Goal: Task Accomplishment & Management: Complete application form

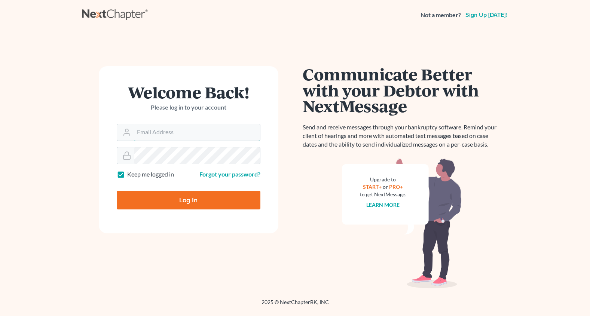
type input "ecf@thegrandelawfirm.com"
click at [175, 199] on input "Log In" at bounding box center [189, 200] width 144 height 19
type input "Thinking..."
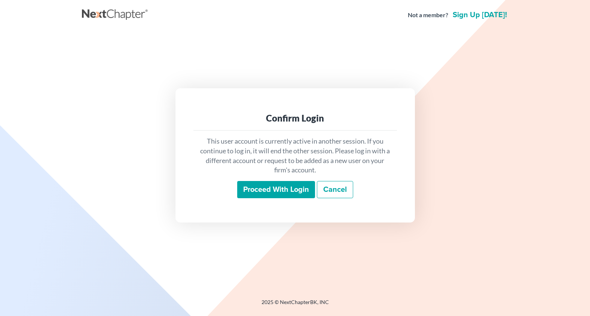
click at [252, 193] on input "Proceed with login" at bounding box center [276, 189] width 78 height 17
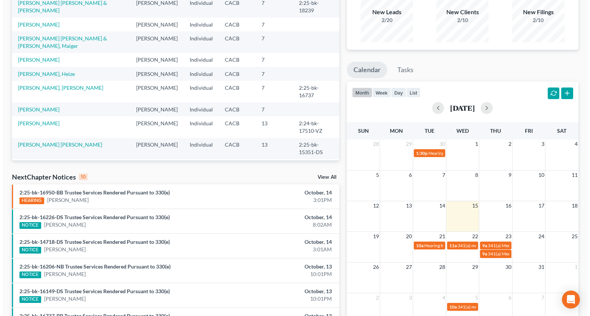
scroll to position [75, 0]
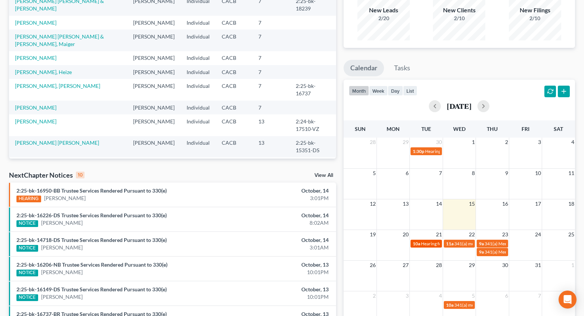
click at [425, 240] on link "10a Hearing for [PERSON_NAME]" at bounding box center [425, 244] width 31 height 8
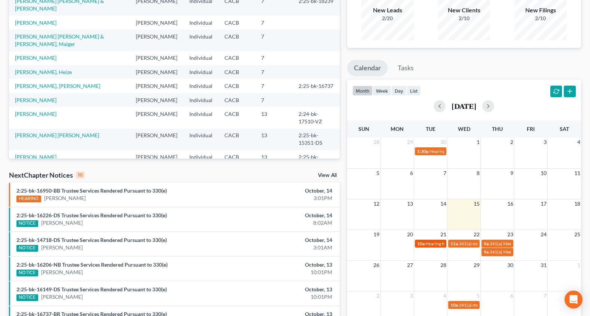
select select "Days"
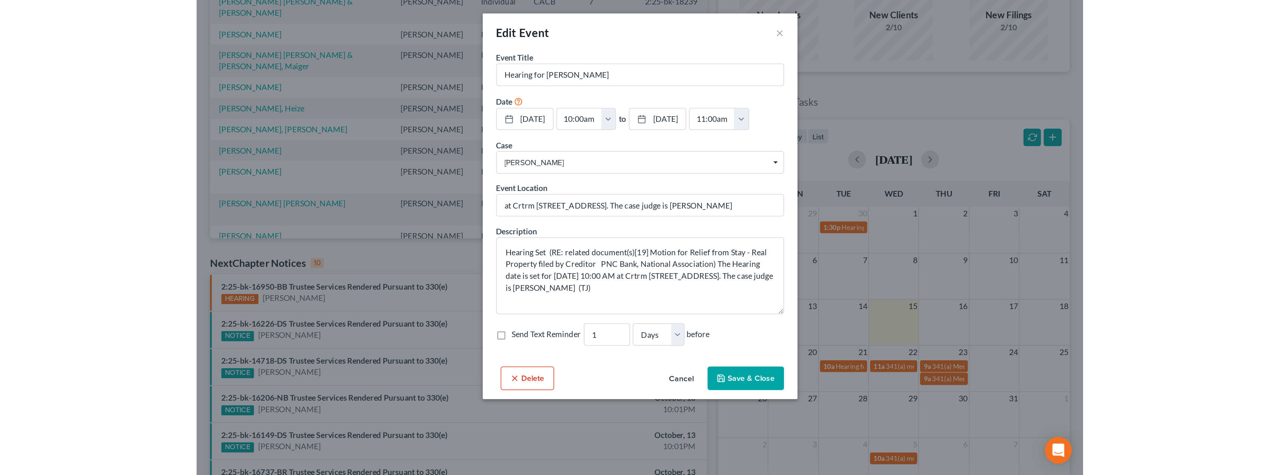
scroll to position [63, 0]
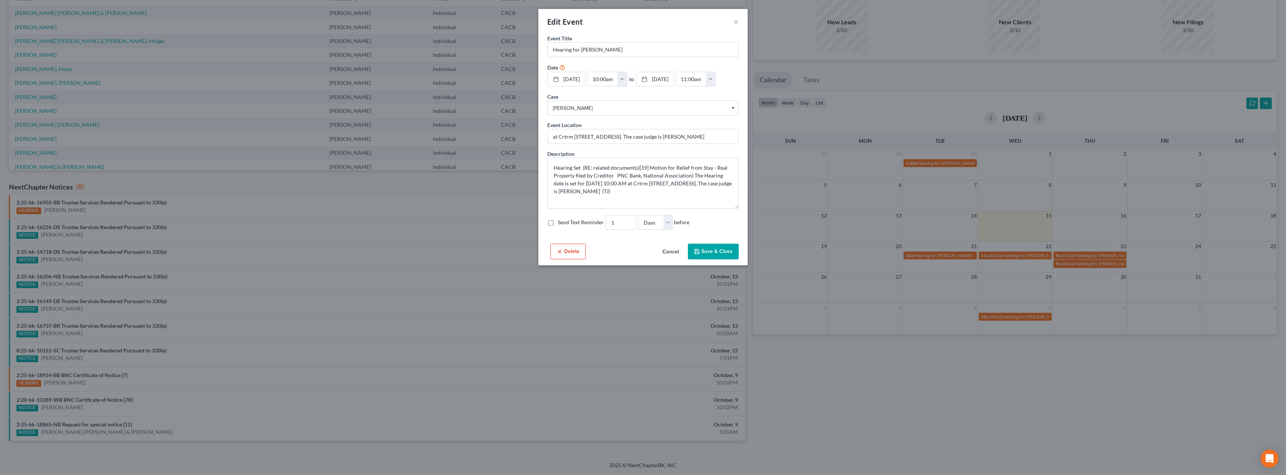
click at [589, 21] on div "Edit Event ×" at bounding box center [642, 21] width 209 height 25
click at [589, 21] on button "×" at bounding box center [736, 21] width 5 height 9
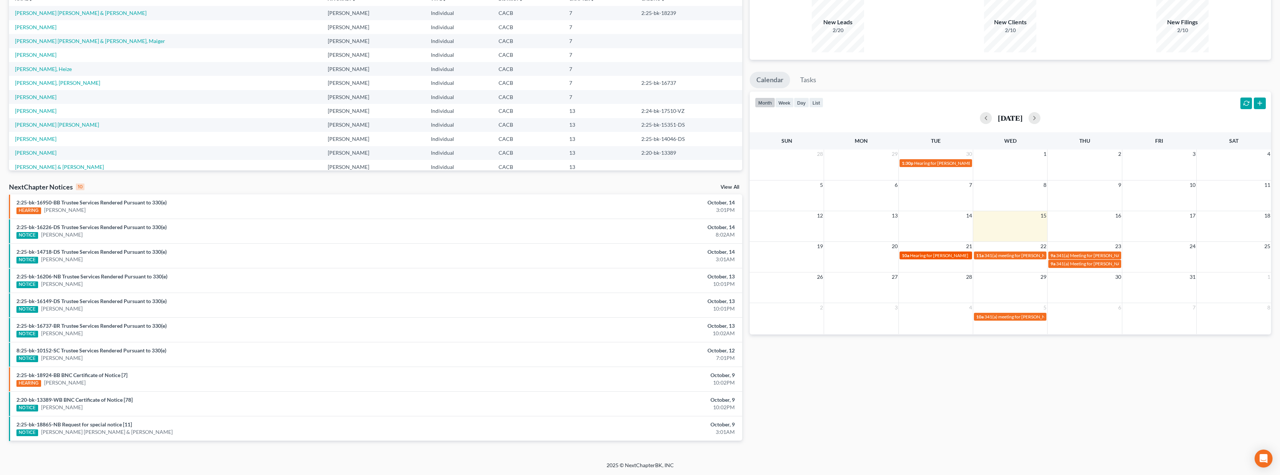
click at [589, 255] on span "Hearing for [PERSON_NAME]" at bounding box center [939, 256] width 58 height 6
select select "Days"
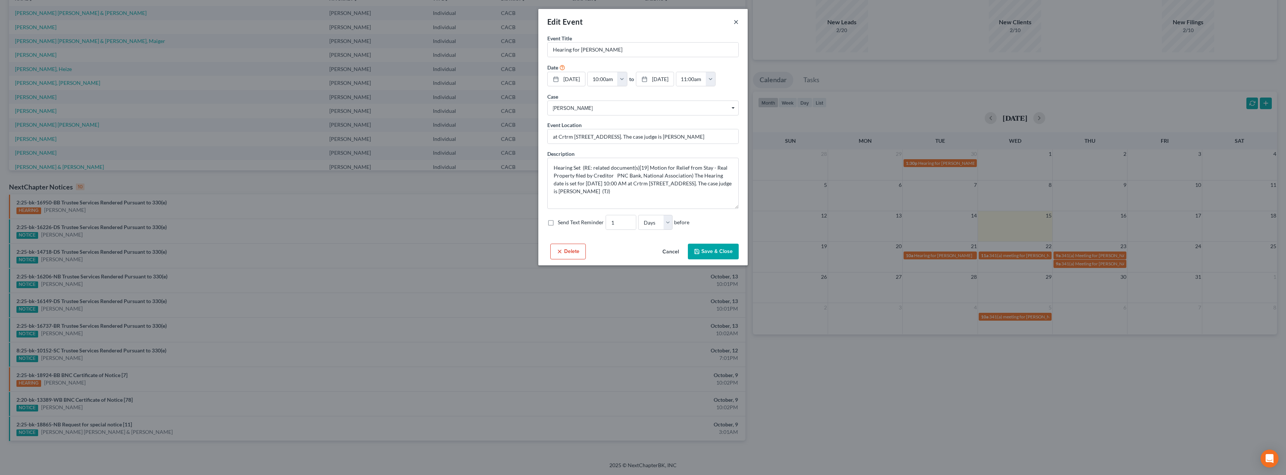
click at [589, 18] on button "×" at bounding box center [736, 21] width 5 height 9
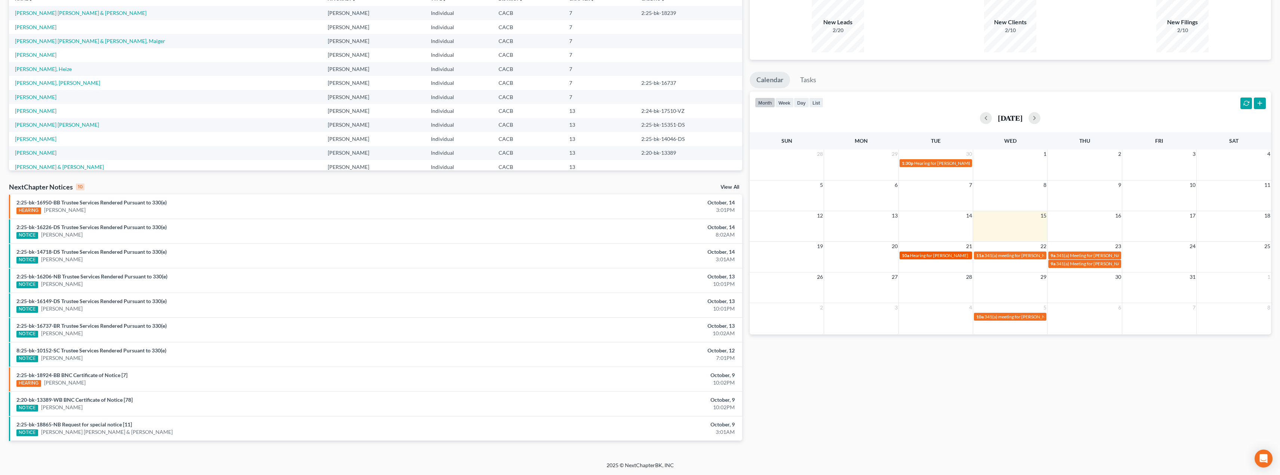
click at [589, 257] on span "Hearing for [PERSON_NAME]" at bounding box center [939, 256] width 58 height 6
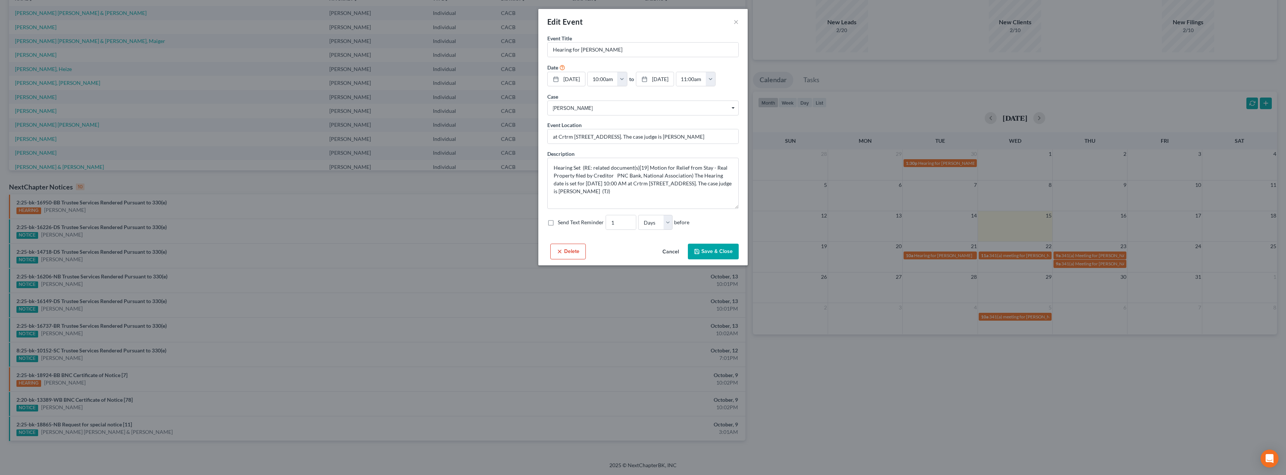
click at [589, 256] on div "Edit Event × Event Title * Hearing for [PERSON_NAME] Date [DATE] close Date [DA…" at bounding box center [643, 237] width 1286 height 475
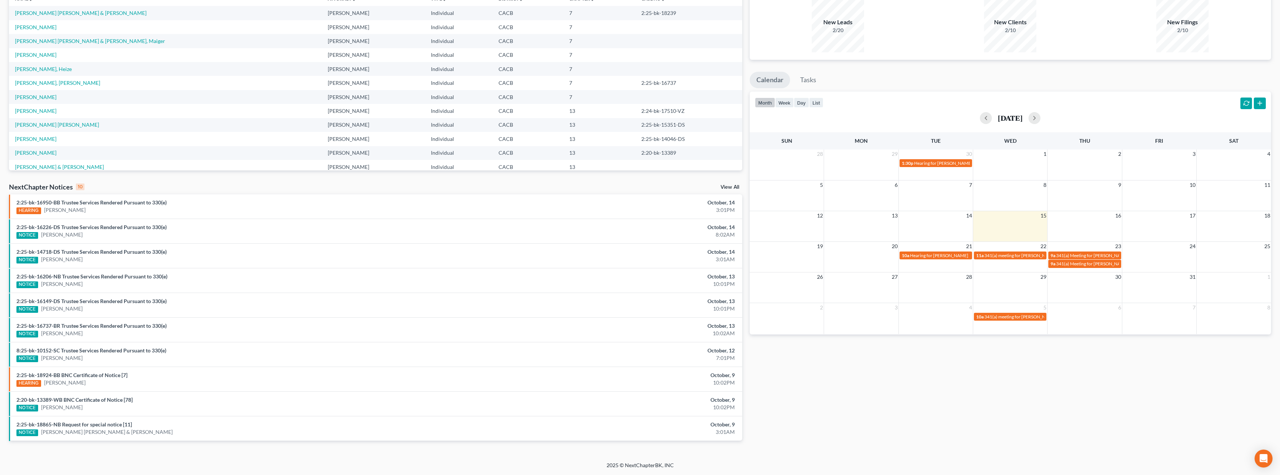
click at [589, 257] on span "341(a) meeting for [PERSON_NAME] [PERSON_NAME] & [PERSON_NAME]" at bounding box center [1059, 256] width 148 height 6
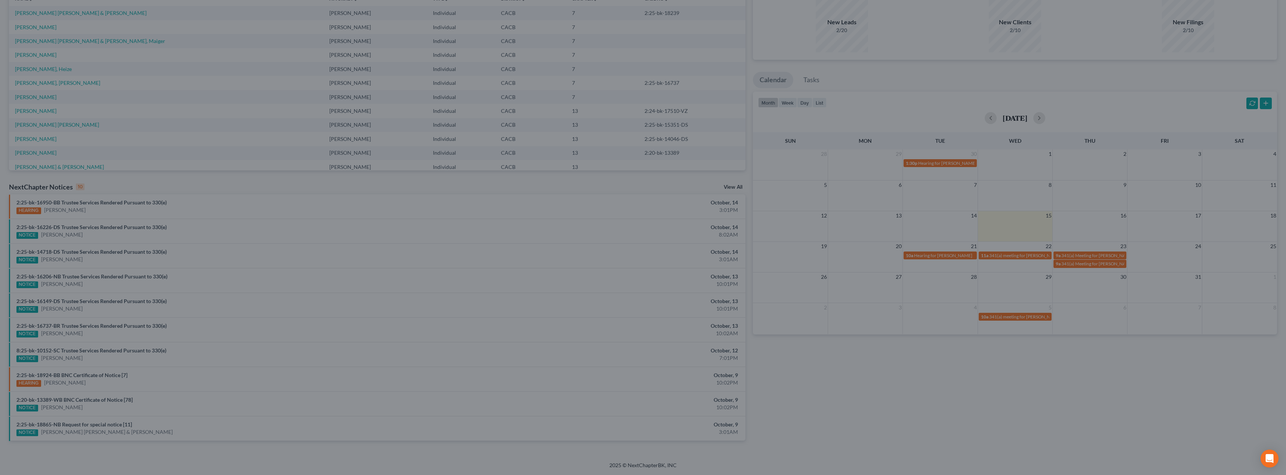
click at [589, 257] on div "Edit Event × Event Title * 341(a) meeting for [PERSON_NAME] [PERSON_NAME] & [PE…" at bounding box center [643, 237] width 1286 height 475
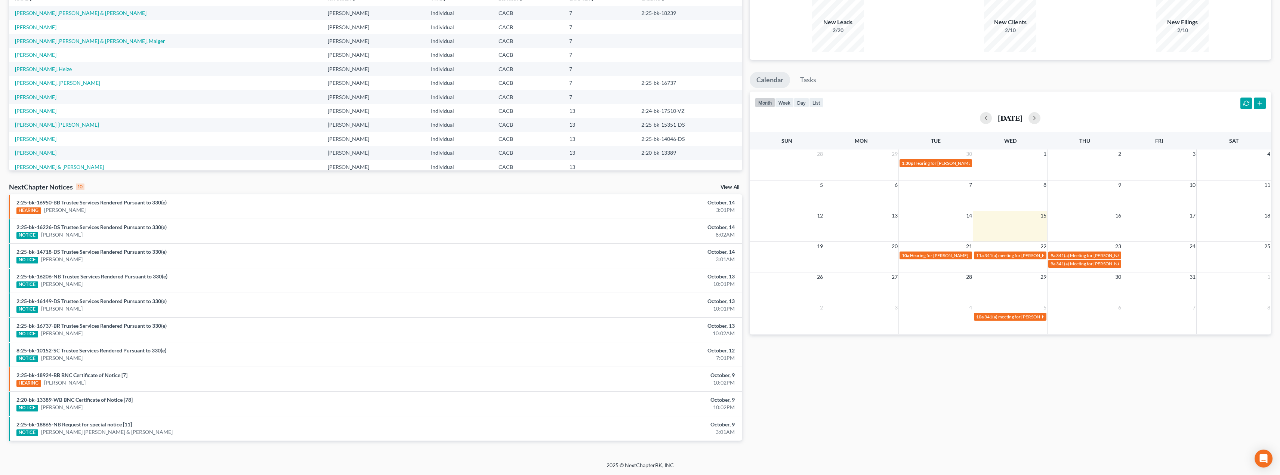
click at [589, 257] on span "341(a) Meeting for [PERSON_NAME]" at bounding box center [1093, 256] width 73 height 6
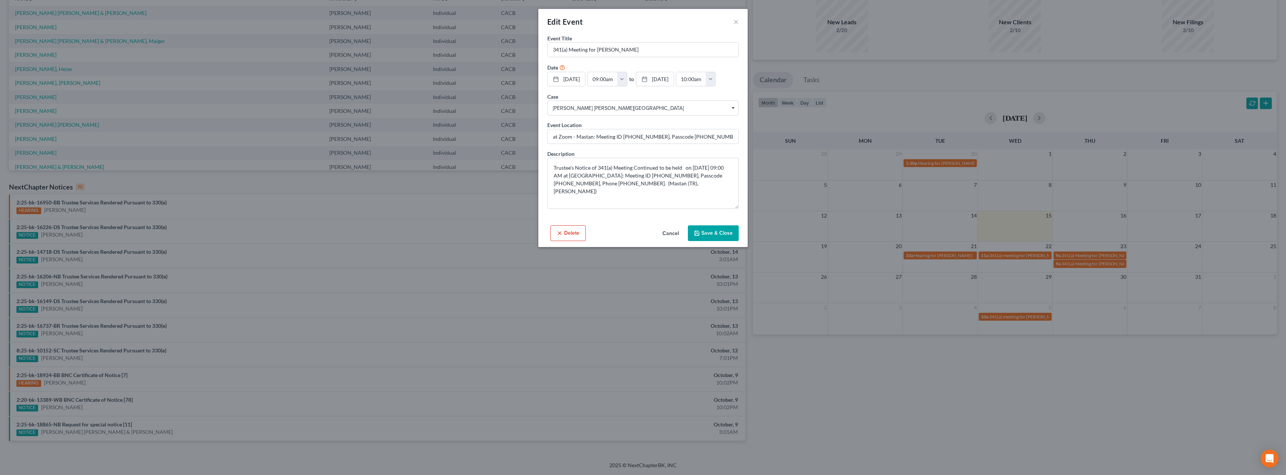
click at [589, 267] on div "Edit Event × Event Title * 341(a) Meeting for [PERSON_NAME] Date [DATE] close D…" at bounding box center [643, 237] width 1286 height 475
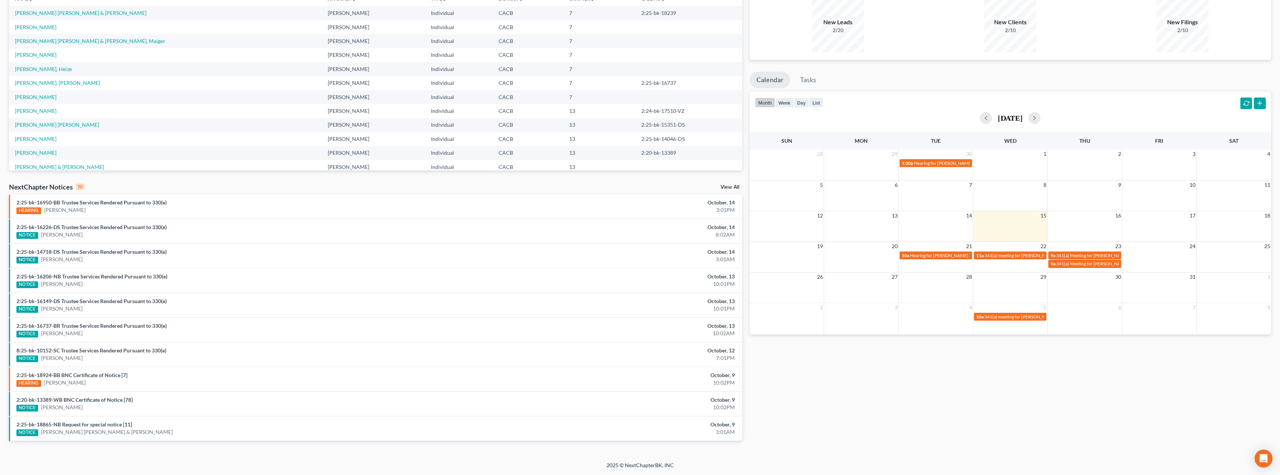
click at [589, 267] on span "341(a) Meeting for [PERSON_NAME]" at bounding box center [1093, 264] width 73 height 6
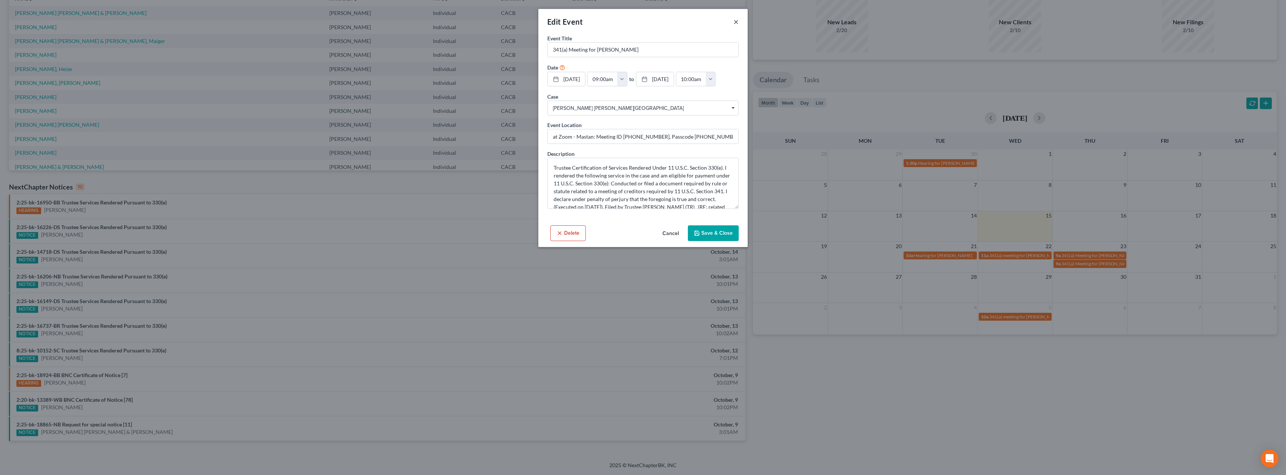
click at [589, 21] on button "×" at bounding box center [736, 21] width 5 height 9
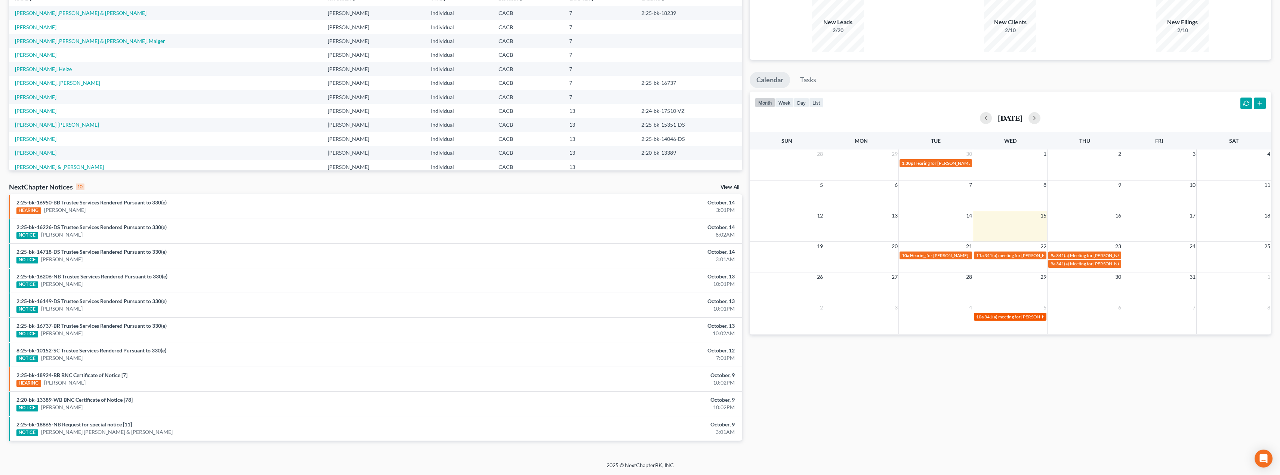
click at [589, 316] on span "341(a) meeting for [PERSON_NAME] & [PERSON_NAME]" at bounding box center [1041, 317] width 112 height 6
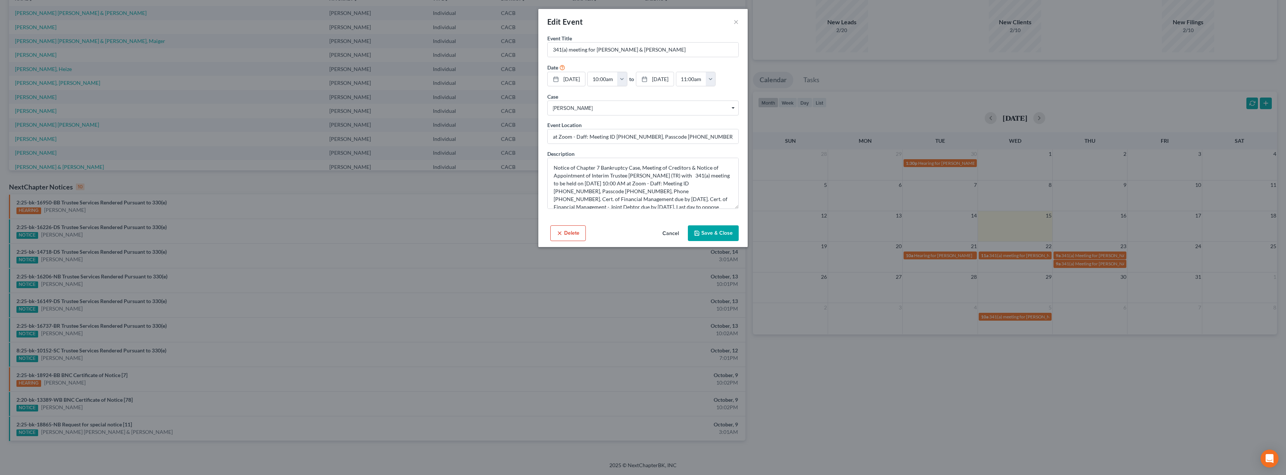
click at [589, 18] on div "Edit Event ×" at bounding box center [642, 21] width 209 height 25
click at [589, 19] on div "Edit Event ×" at bounding box center [642, 21] width 209 height 25
click at [589, 21] on button "×" at bounding box center [736, 21] width 5 height 9
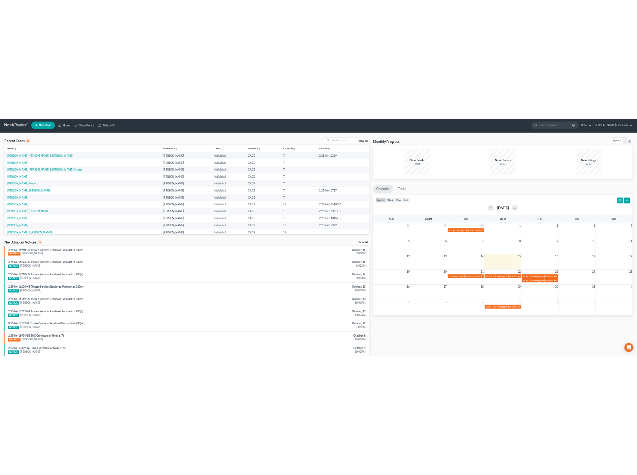
scroll to position [0, 0]
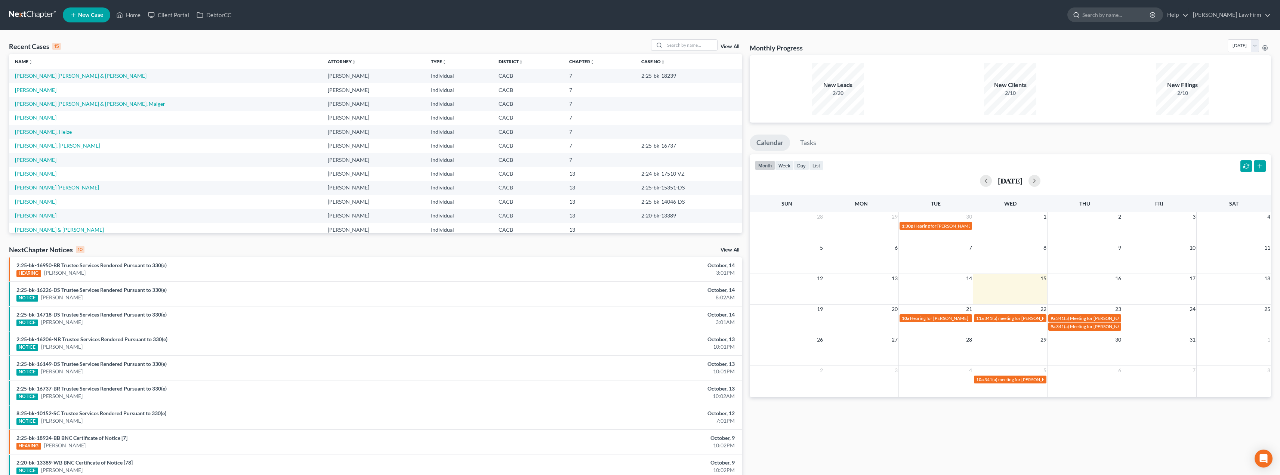
click at [589, 16] on input "search" at bounding box center [1117, 15] width 68 height 14
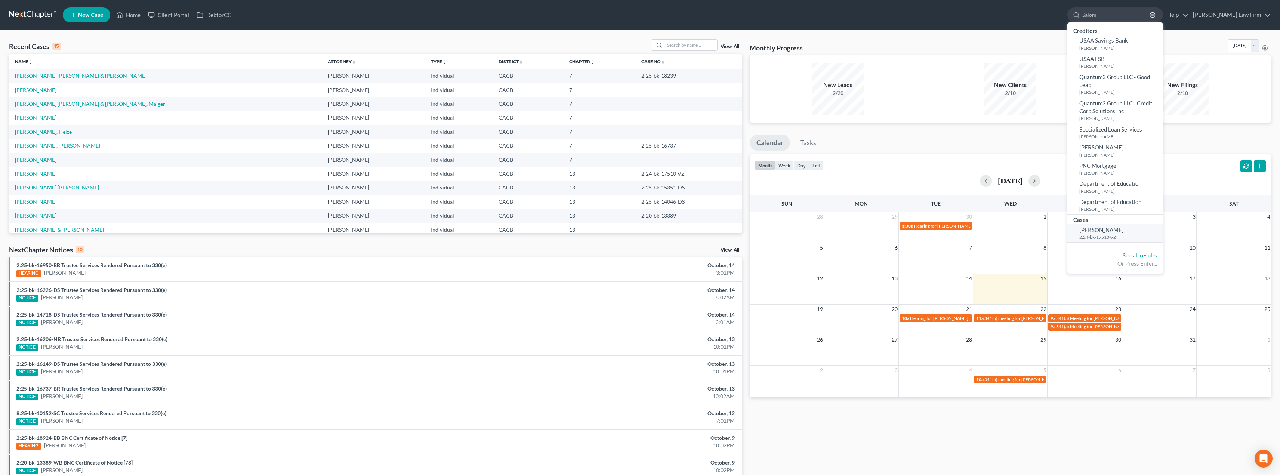
type input "Salom"
click at [589, 235] on small "2:24-bk-17510-VZ" at bounding box center [1121, 237] width 82 height 6
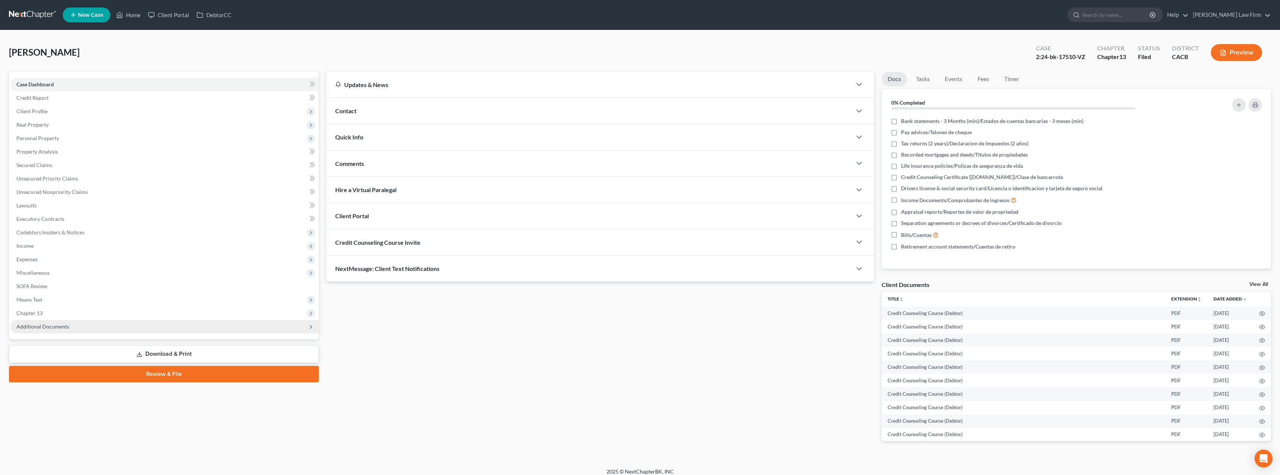
click at [314, 316] on icon at bounding box center [311, 327] width 6 height 6
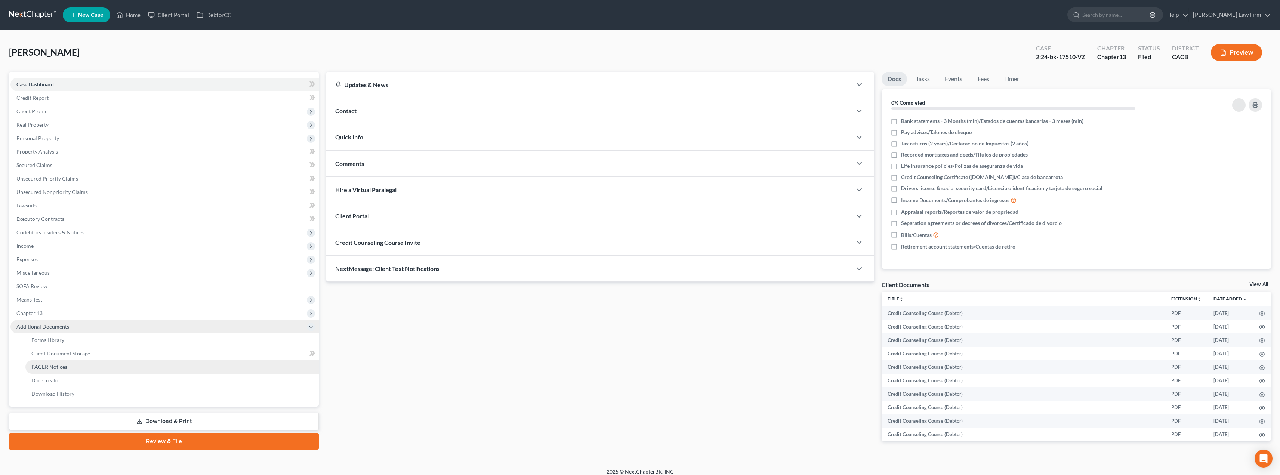
click at [135, 316] on link "PACER Notices" at bounding box center [171, 366] width 293 height 13
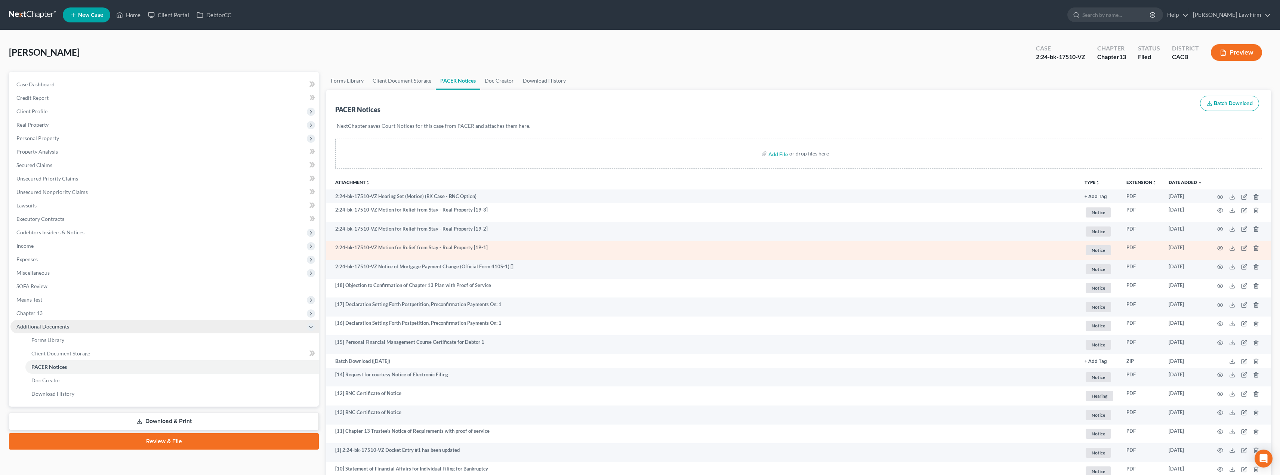
click at [589, 250] on span "Notice" at bounding box center [1098, 250] width 25 height 10
click at [589, 247] on icon "button" at bounding box center [1221, 248] width 6 height 6
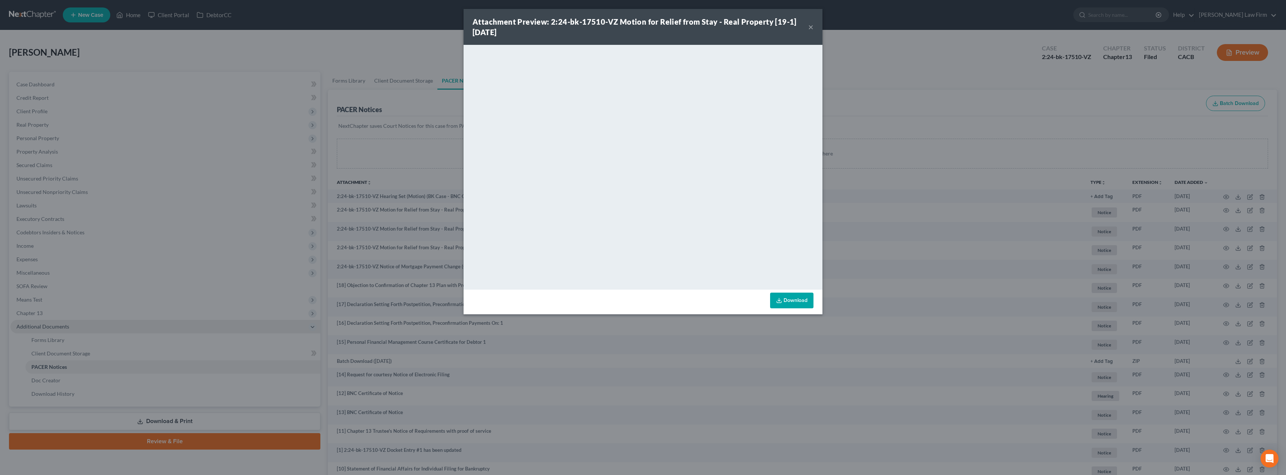
click at [589, 29] on button "×" at bounding box center [810, 26] width 5 height 9
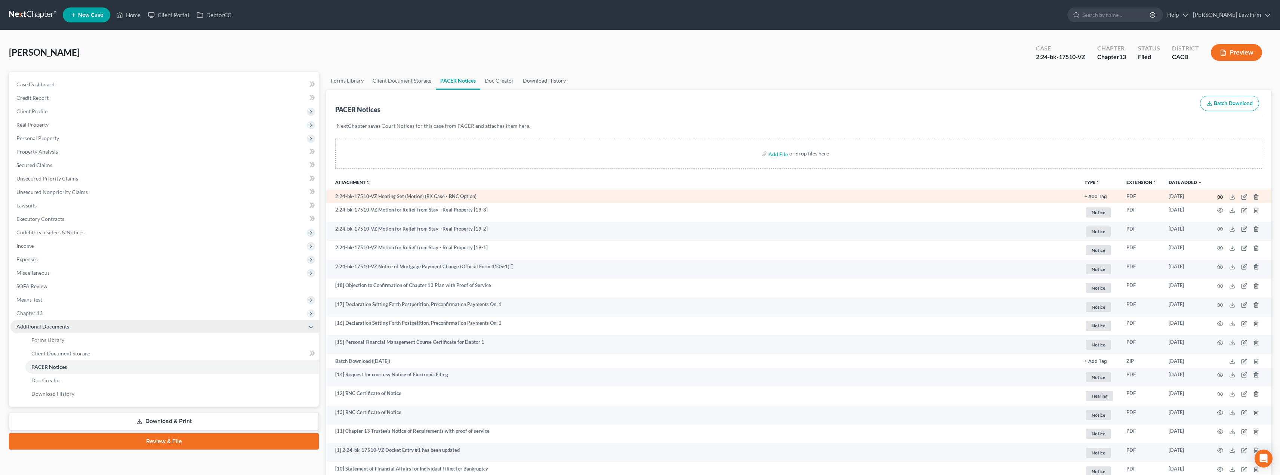
click at [589, 196] on icon "button" at bounding box center [1221, 197] width 6 height 4
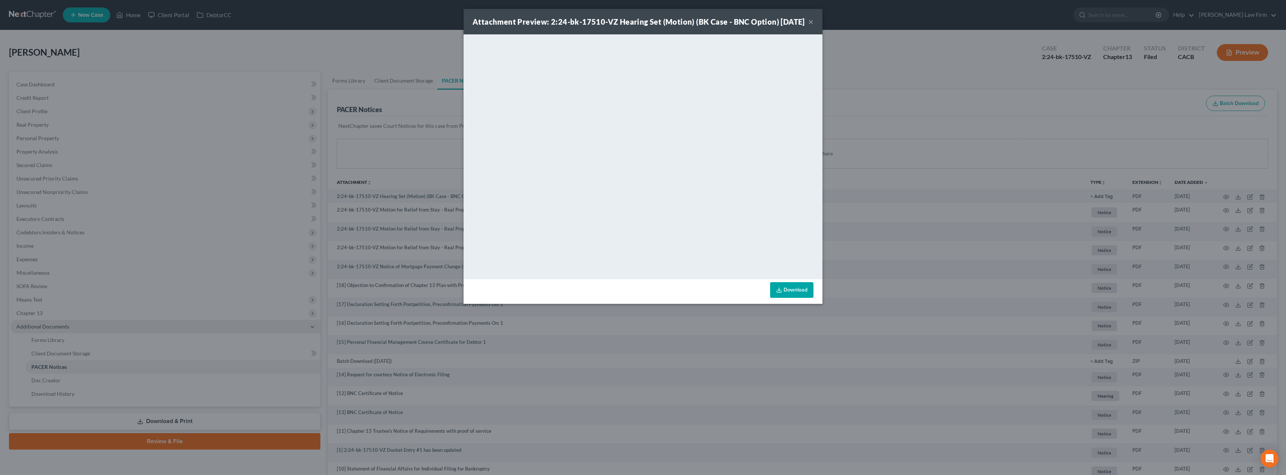
click at [589, 26] on button "×" at bounding box center [810, 21] width 5 height 9
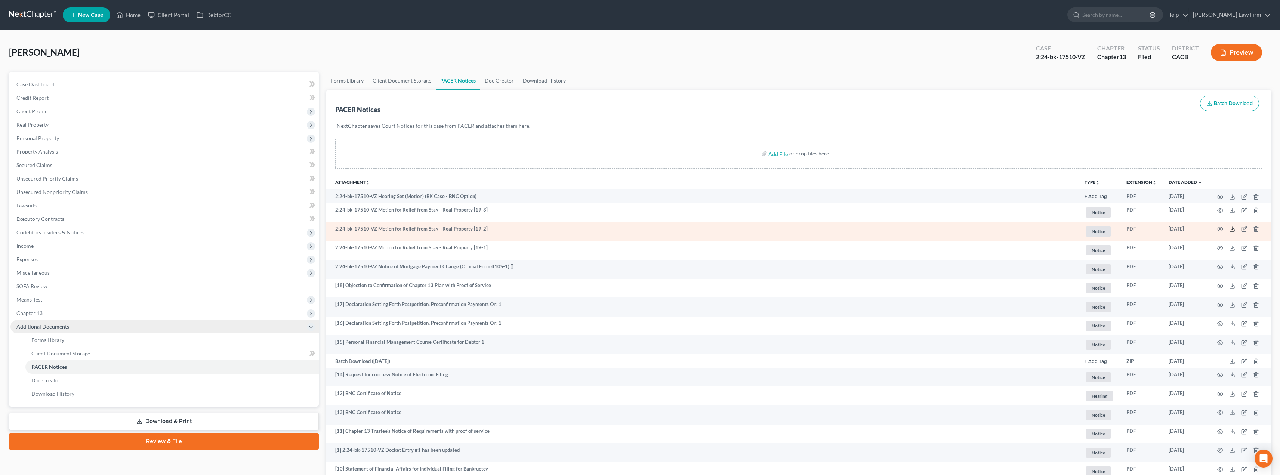
click at [589, 228] on icon at bounding box center [1233, 229] width 6 height 6
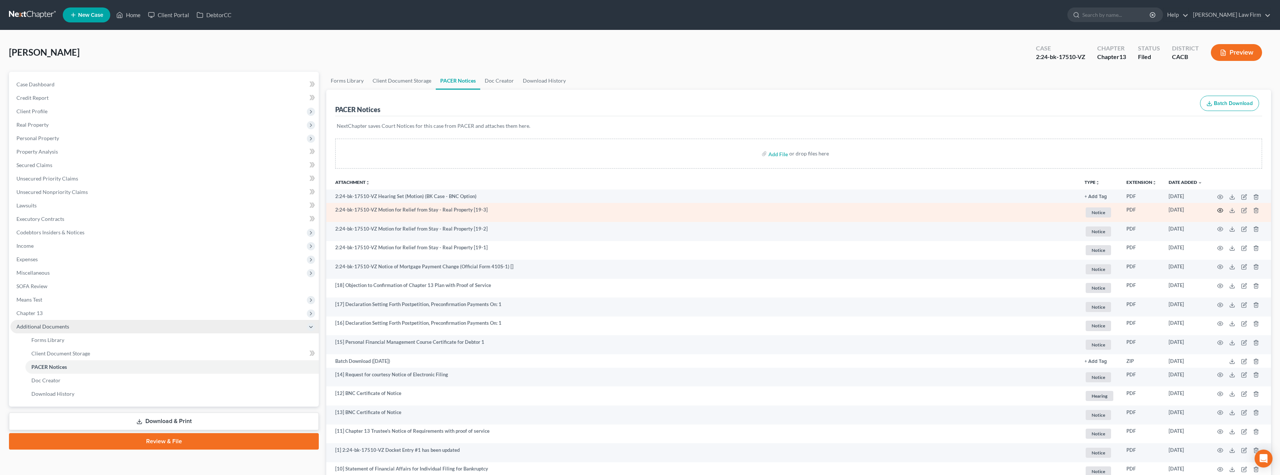
click at [589, 210] on icon "button" at bounding box center [1221, 210] width 6 height 4
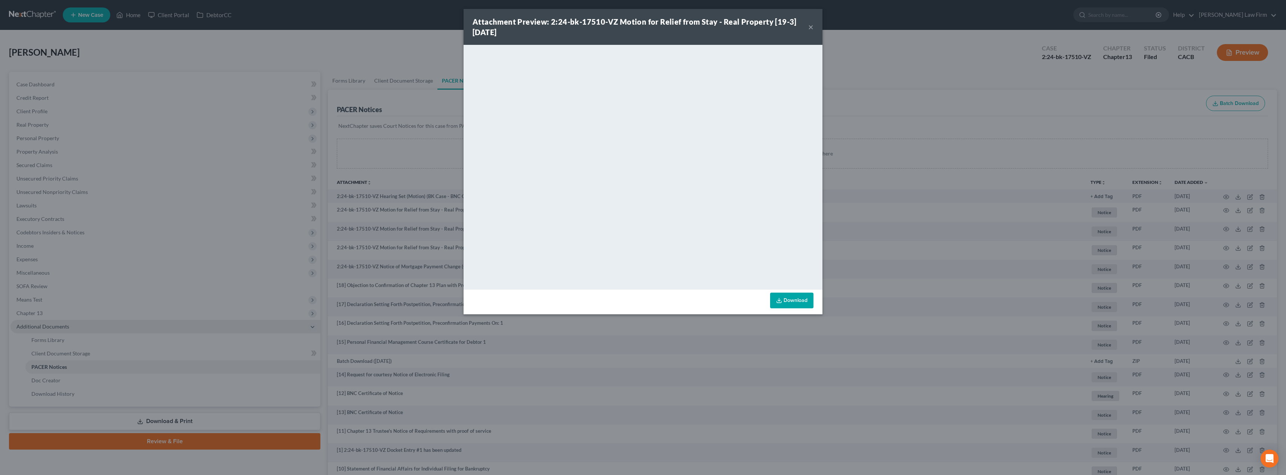
click at [589, 26] on button "×" at bounding box center [810, 26] width 5 height 9
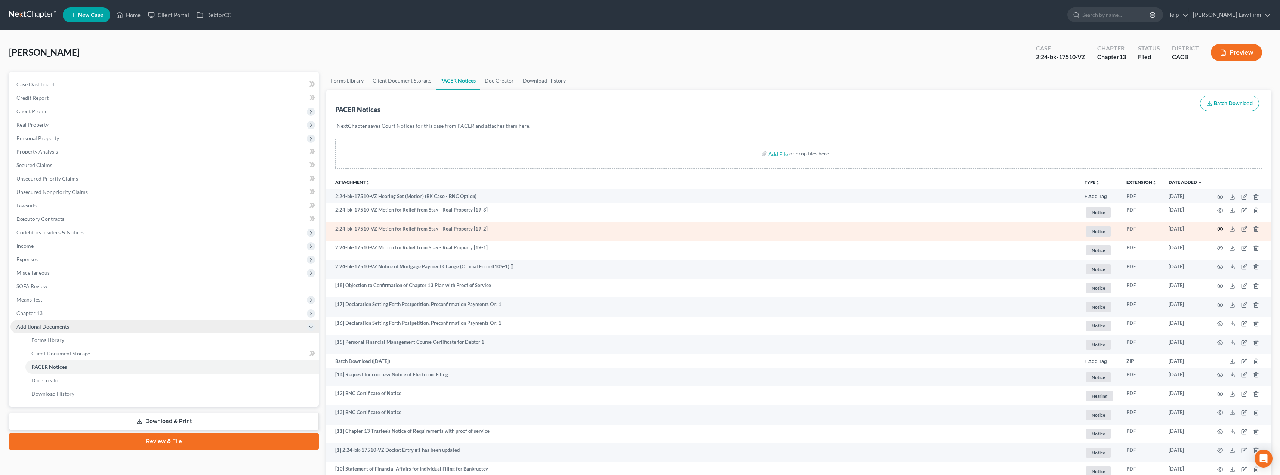
click at [589, 230] on circle "button" at bounding box center [1220, 228] width 1 height 1
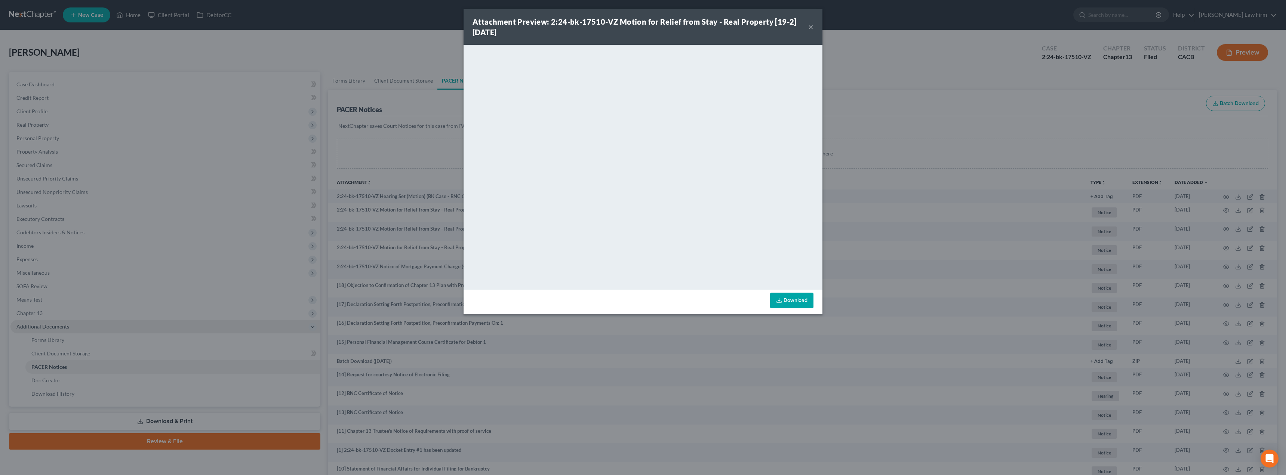
click at [589, 26] on button "×" at bounding box center [810, 26] width 5 height 9
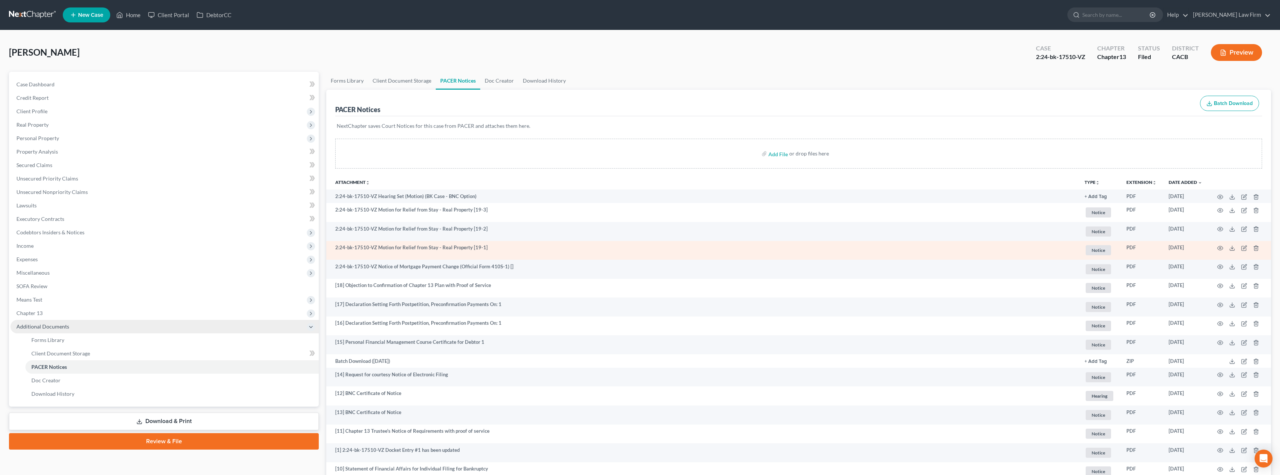
click at [589, 245] on td at bounding box center [1240, 250] width 63 height 19
click at [589, 248] on icon "button" at bounding box center [1221, 248] width 6 height 6
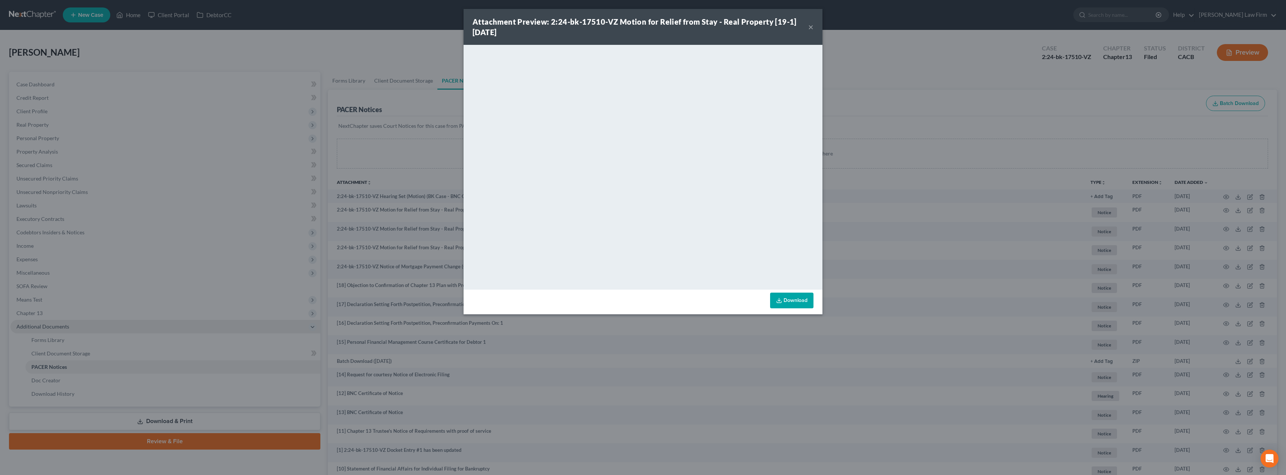
click at [589, 27] on button "×" at bounding box center [810, 26] width 5 height 9
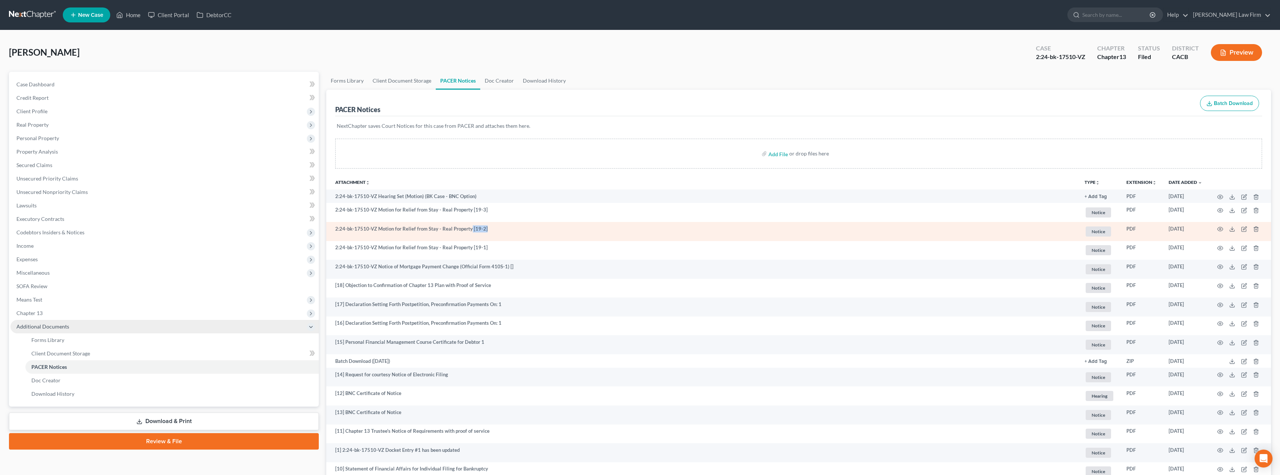
drag, startPoint x: 489, startPoint y: 231, endPoint x: 469, endPoint y: 231, distance: 19.4
click at [469, 231] on td "2:24-bk-17510-VZ Motion for Relief from Stay - Real Property [19-2]" at bounding box center [702, 231] width 753 height 19
click at [493, 231] on td "2:24-bk-17510-VZ Motion for Relief from Stay - Real Property [19-2]" at bounding box center [702, 231] width 753 height 19
drag, startPoint x: 489, startPoint y: 231, endPoint x: 462, endPoint y: 228, distance: 26.8
click at [462, 228] on td "2:24-bk-17510-VZ Motion for Relief from Stay - Real Property [19-2]" at bounding box center [702, 231] width 753 height 19
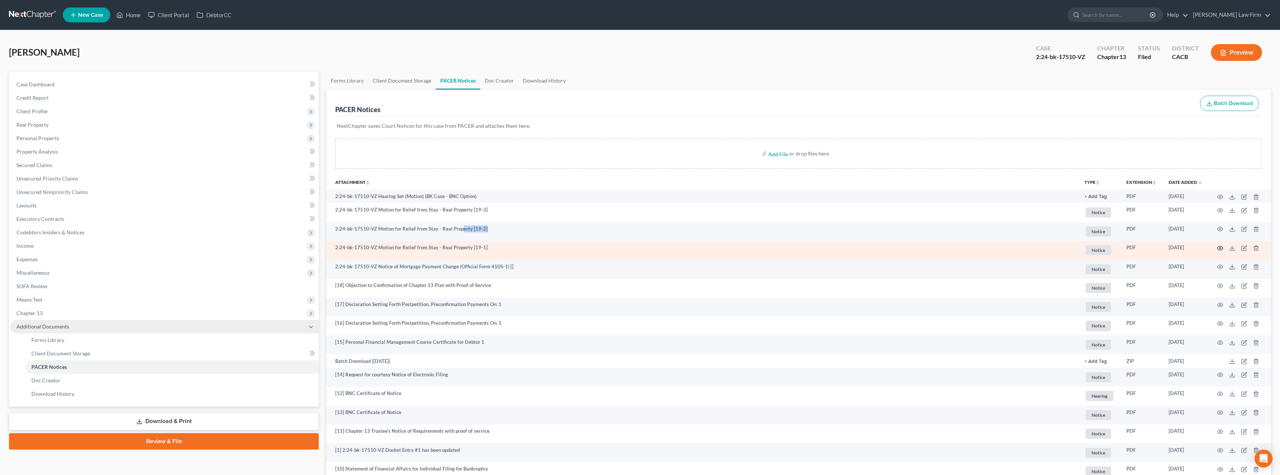
click at [589, 246] on icon "button" at bounding box center [1221, 248] width 6 height 4
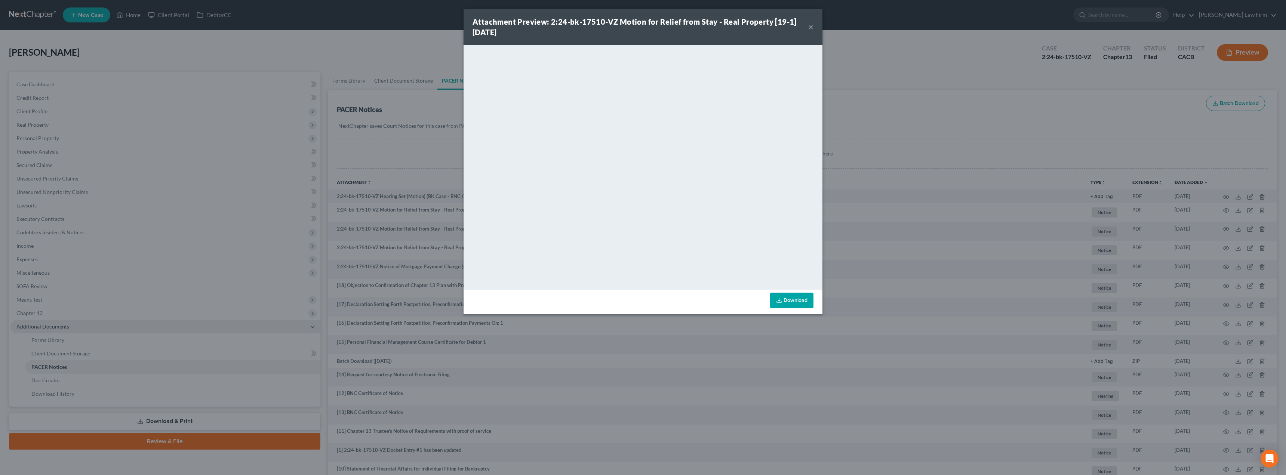
click at [589, 27] on button "×" at bounding box center [810, 26] width 5 height 9
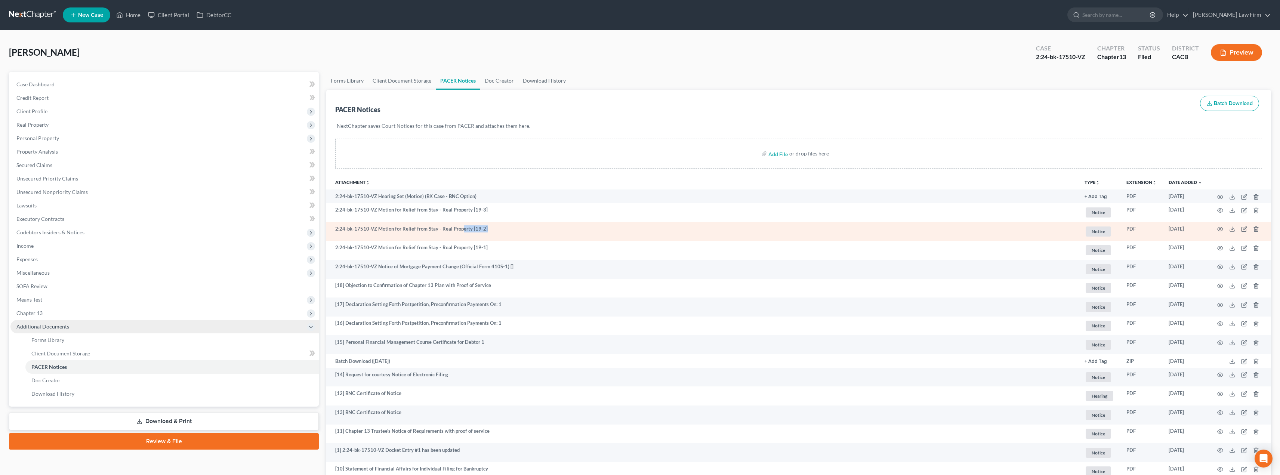
click at [471, 228] on td "2:24-bk-17510-VZ Motion for Relief from Stay - Real Property [19-2]" at bounding box center [702, 231] width 753 height 19
drag, startPoint x: 471, startPoint y: 228, endPoint x: 498, endPoint y: 232, distance: 27.2
click at [498, 232] on td "2:24-bk-17510-VZ Motion for Relief from Stay - Real Property [19-2]" at bounding box center [702, 231] width 753 height 19
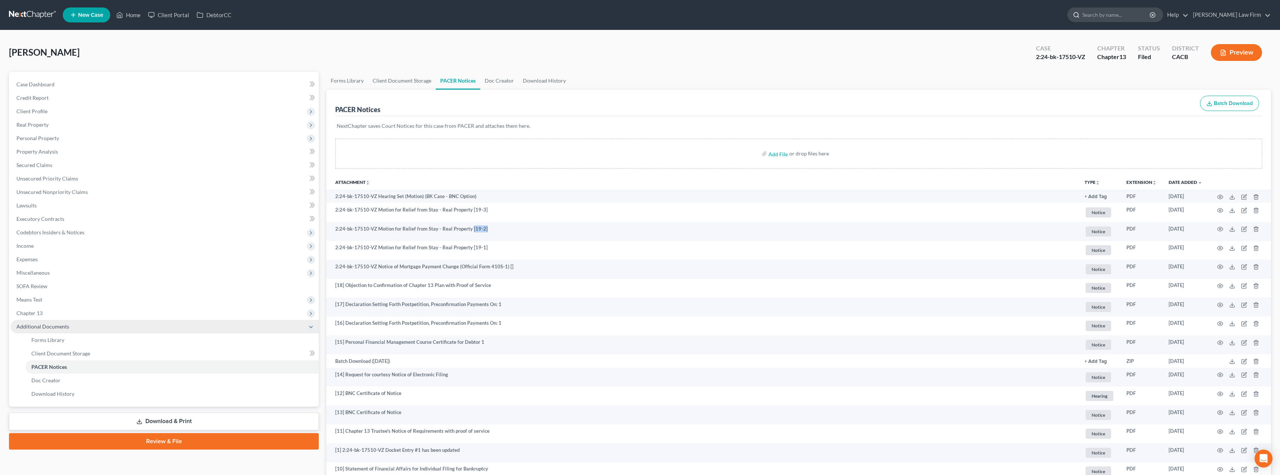
click at [589, 15] on input "search" at bounding box center [1117, 15] width 68 height 14
type input "[PERSON_NAME]"
click at [589, 107] on span "[PERSON_NAME]" at bounding box center [1102, 104] width 44 height 7
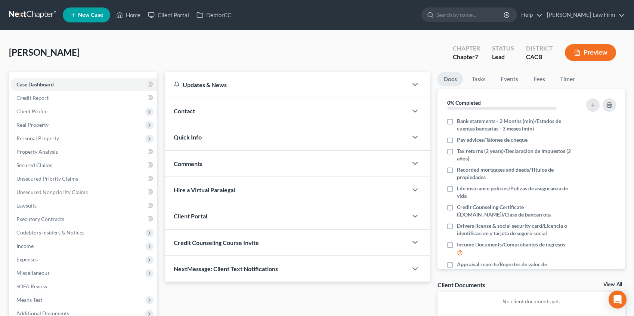
click at [382, 46] on div "[PERSON_NAME] Upgraded Chapter Chapter 7 Status Lead District CACB Preview" at bounding box center [317, 55] width 616 height 33
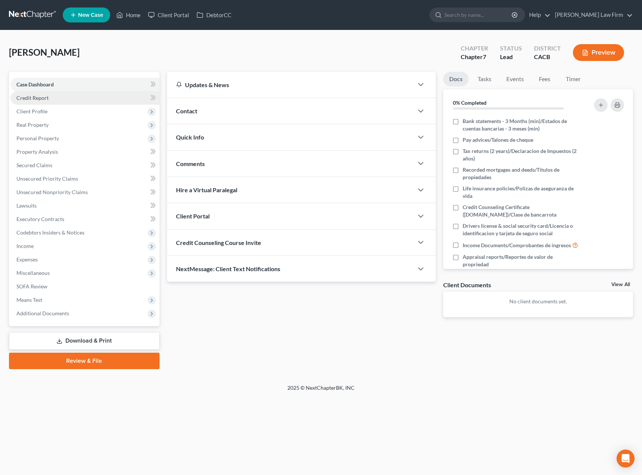
click at [28, 99] on span "Credit Report" at bounding box center [32, 98] width 32 height 6
click at [31, 113] on span "Client Profile" at bounding box center [31, 111] width 31 height 6
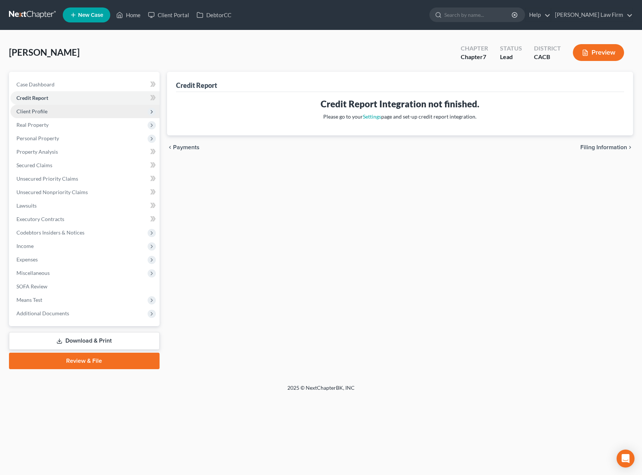
click at [36, 112] on span "Client Profile" at bounding box center [31, 111] width 31 height 6
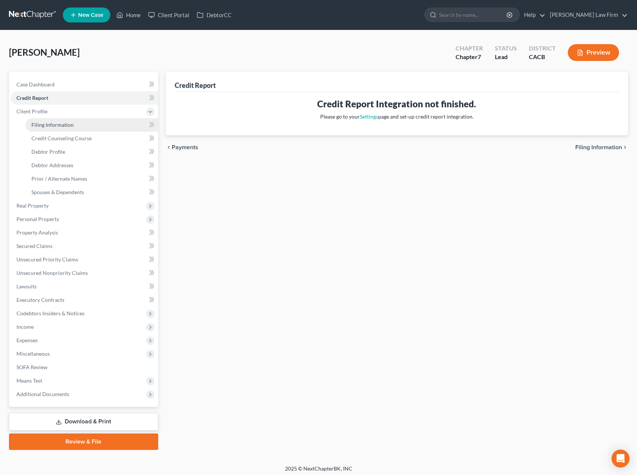
click at [42, 126] on span "Filing Information" at bounding box center [52, 125] width 42 height 6
select select "1"
select select "0"
select select "4"
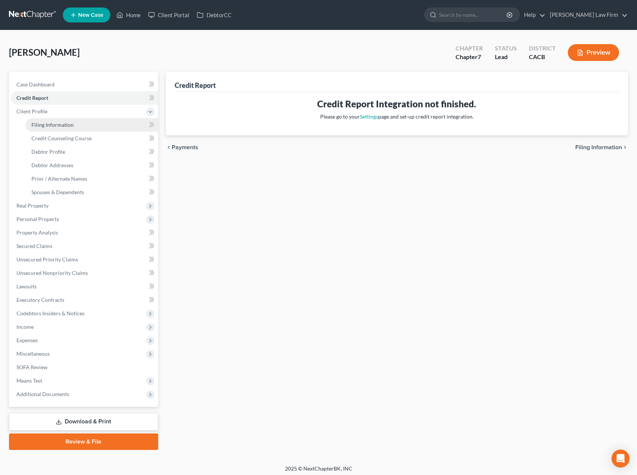
select select "1"
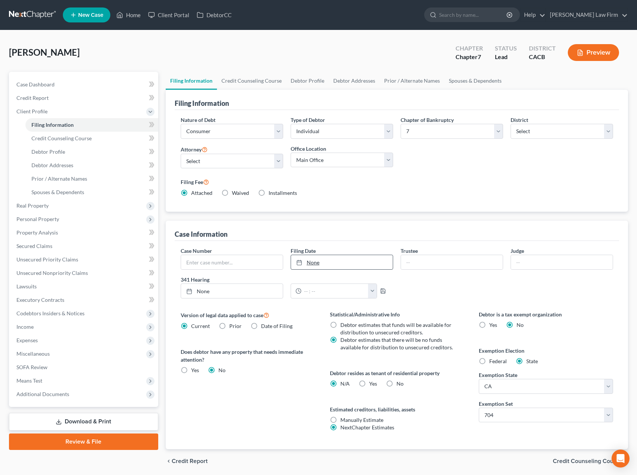
scroll to position [27, 0]
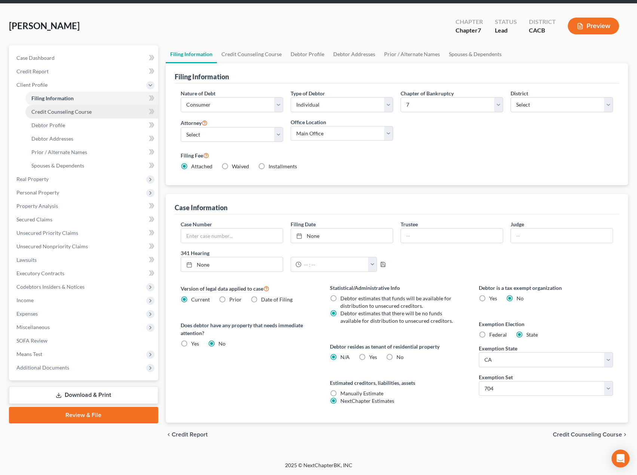
click at [59, 113] on span "Credit Counseling Course" at bounding box center [61, 111] width 60 height 6
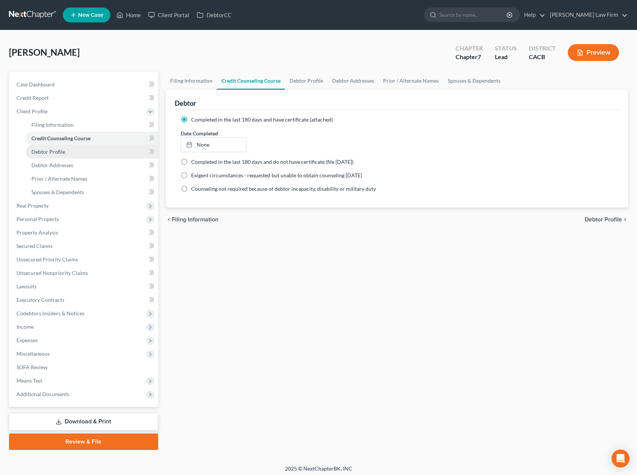
click at [56, 154] on span "Debtor Profile" at bounding box center [48, 151] width 34 height 6
select select "1"
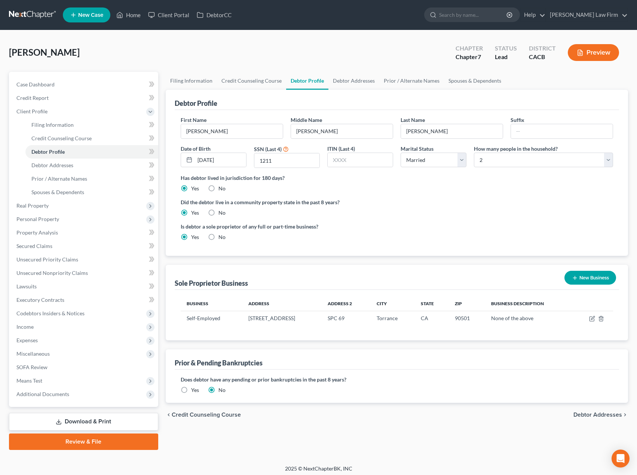
scroll to position [3, 0]
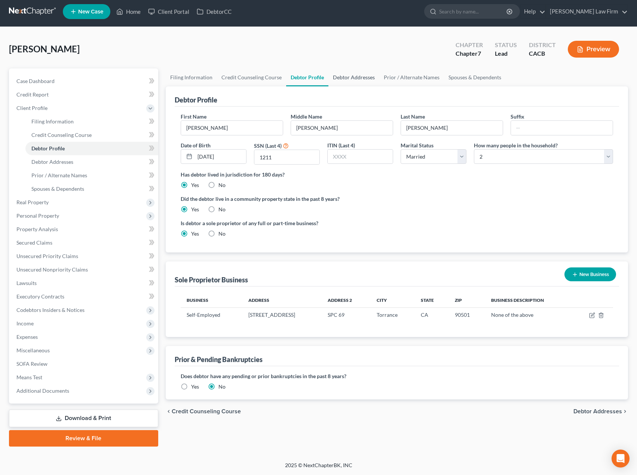
click at [346, 76] on link "Debtor Addresses" at bounding box center [353, 77] width 51 height 18
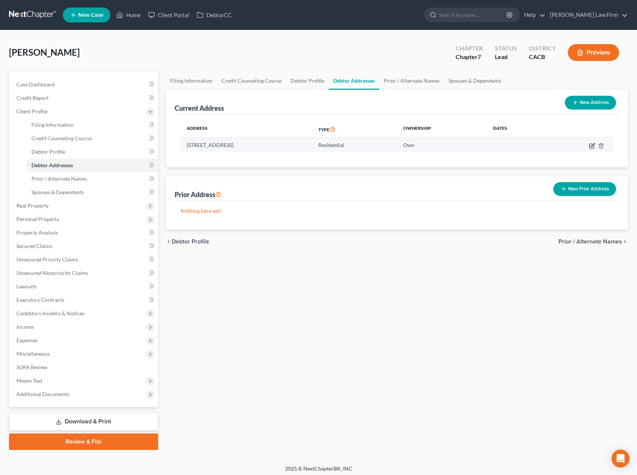
click at [589, 147] on icon "button" at bounding box center [592, 146] width 6 height 6
select select "4"
select select "0"
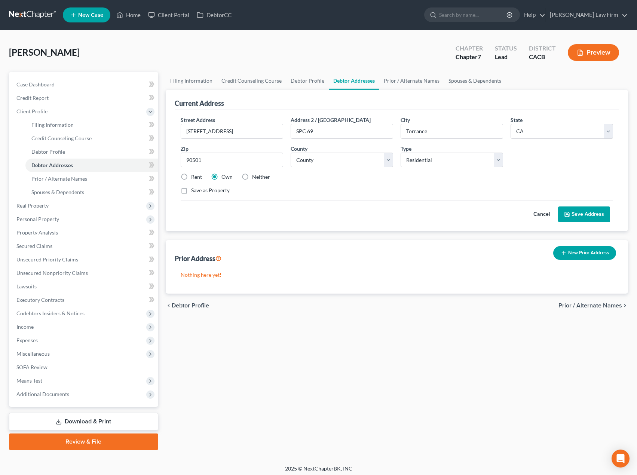
click at [543, 213] on button "Cancel" at bounding box center [541, 214] width 33 height 15
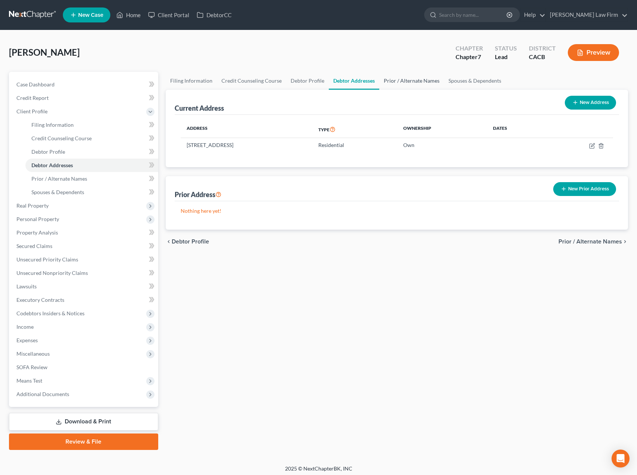
click at [388, 81] on link "Prior / Alternate Names" at bounding box center [411, 81] width 65 height 18
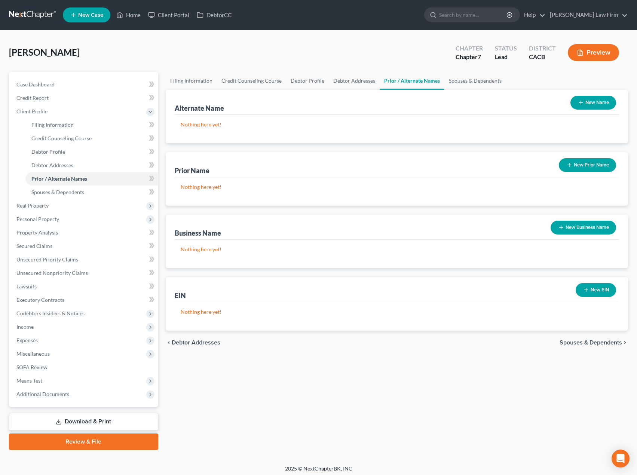
click at [589, 101] on button "New Name" at bounding box center [593, 103] width 46 height 14
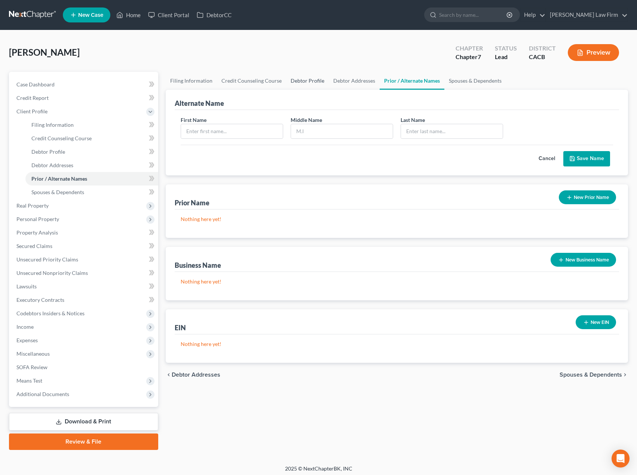
click at [306, 86] on link "Debtor Profile" at bounding box center [307, 81] width 43 height 18
select select "1"
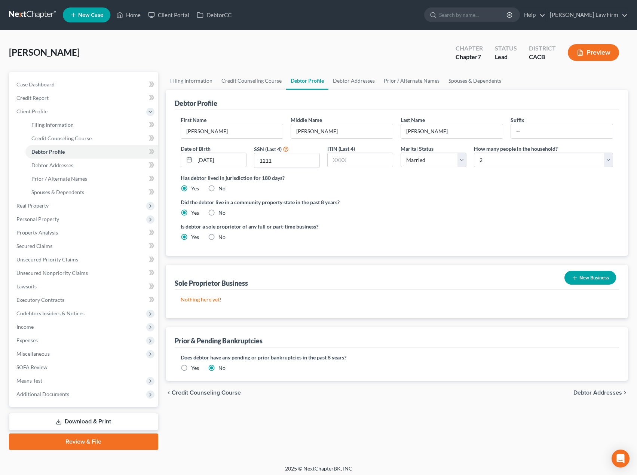
click at [308, 82] on link "Debtor Profile" at bounding box center [307, 81] width 42 height 18
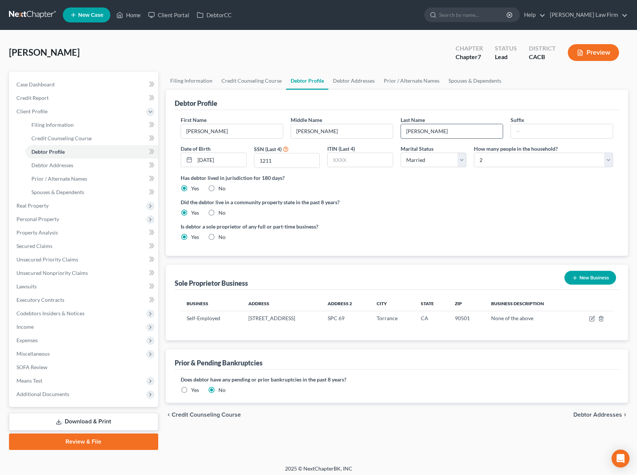
click at [446, 133] on input "[PERSON_NAME]" at bounding box center [452, 131] width 102 height 14
click at [426, 129] on input "[PERSON_NAME]" at bounding box center [452, 131] width 102 height 14
type input "[PERSON_NAME]"
click at [419, 80] on link "Prior / Alternate Names" at bounding box center [411, 81] width 65 height 18
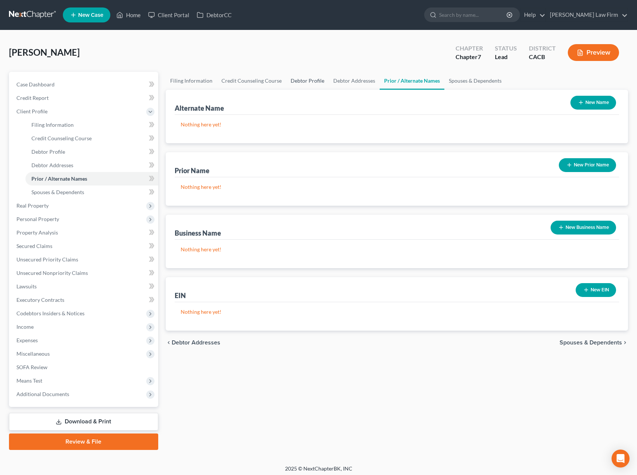
click at [314, 78] on link "Debtor Profile" at bounding box center [307, 81] width 43 height 18
select select "1"
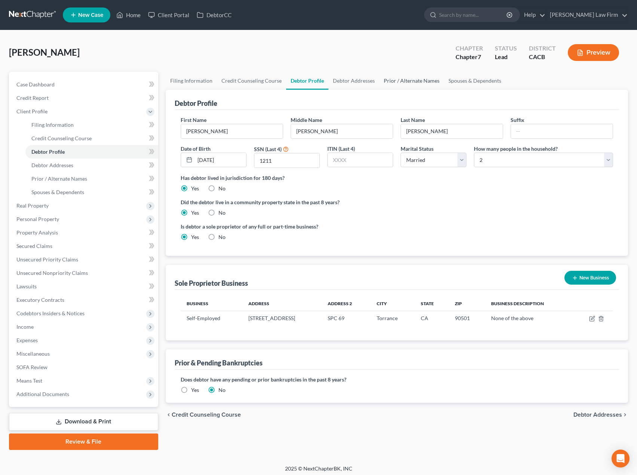
click at [417, 78] on link "Prior / Alternate Names" at bounding box center [411, 81] width 65 height 18
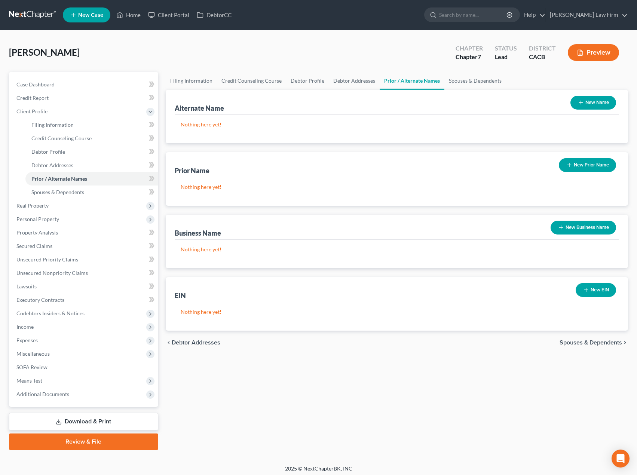
click at [589, 103] on button "New Name" at bounding box center [593, 103] width 46 height 14
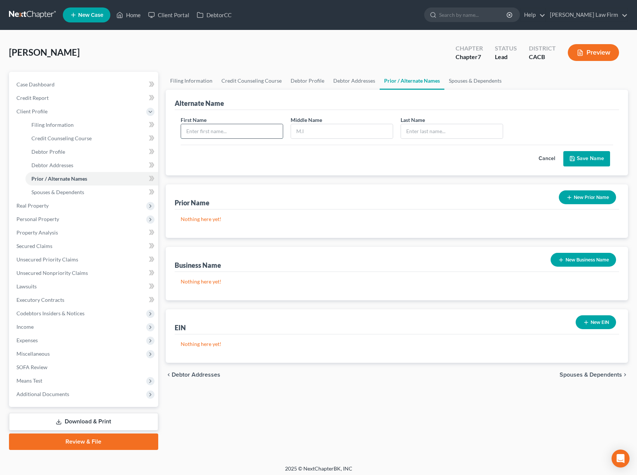
click at [247, 132] on input "text" at bounding box center [232, 131] width 102 height 14
type input "[PERSON_NAME]"
click at [589, 158] on button "Save Name" at bounding box center [586, 159] width 47 height 16
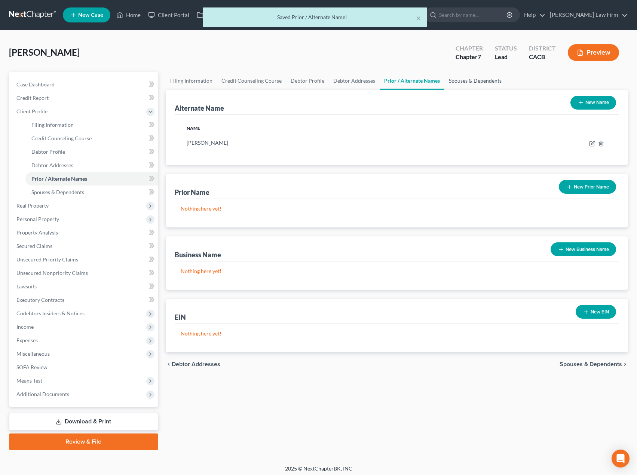
click at [463, 78] on link "Spouses & Dependents" at bounding box center [475, 81] width 62 height 18
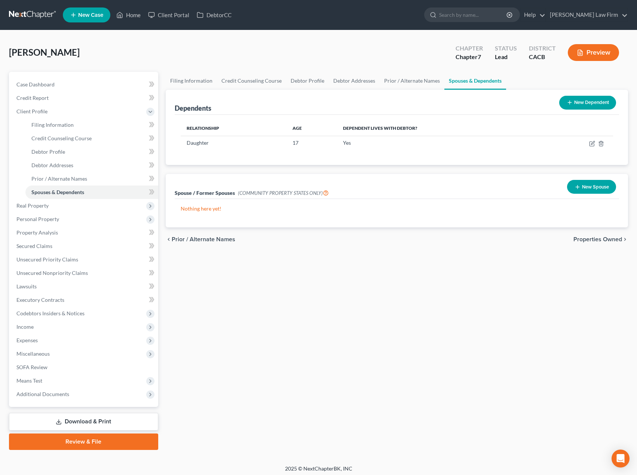
click at [589, 240] on span "Properties Owned" at bounding box center [597, 239] width 49 height 6
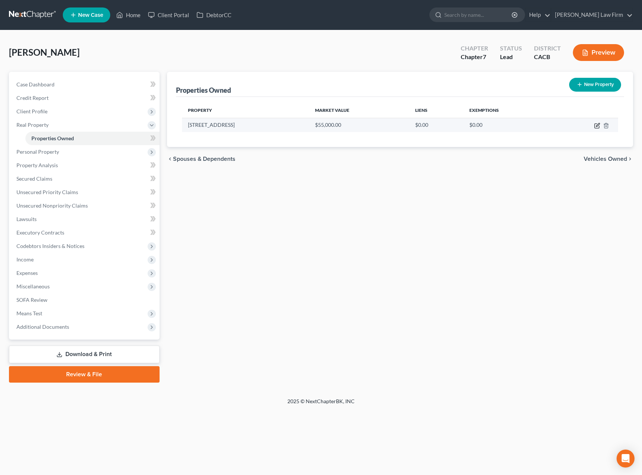
click at [589, 127] on icon "button" at bounding box center [597, 126] width 6 height 6
select select "4"
select select "18"
select select "0"
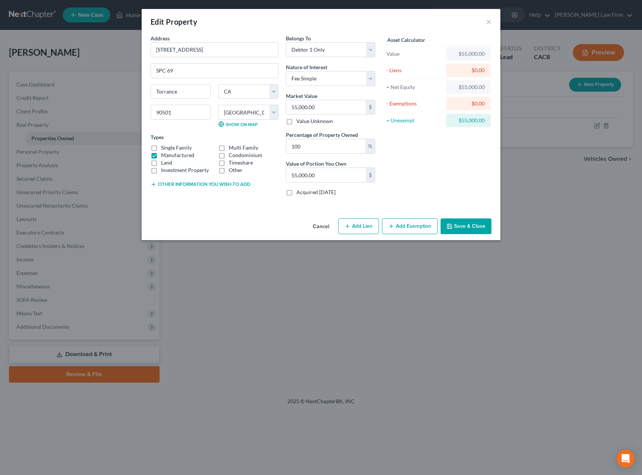
click at [401, 229] on button "Add Exemption" at bounding box center [410, 226] width 56 height 16
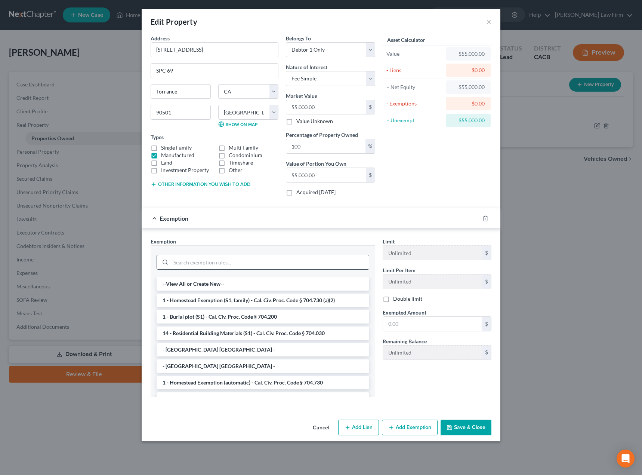
click at [258, 266] on input "search" at bounding box center [270, 262] width 198 height 14
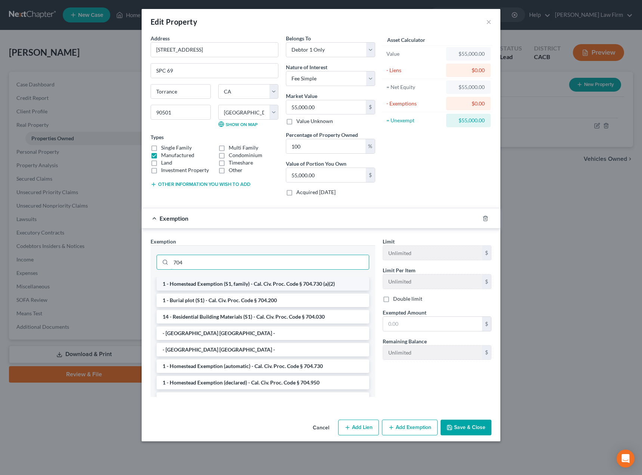
type input "704"
click at [259, 283] on li "1 - Homestead Exemption (S1, family) - Cal. Civ. Proc. Code § 704.730 (a)(2)" at bounding box center [263, 283] width 213 height 13
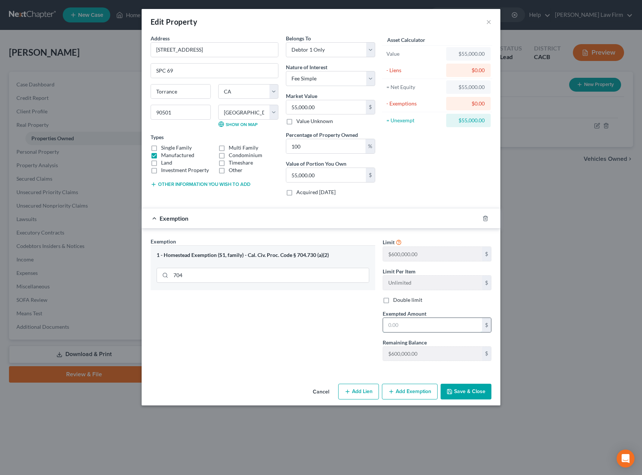
click at [397, 316] on input "text" at bounding box center [432, 325] width 99 height 14
type input "55,000"
click at [464, 316] on button "Save & Close" at bounding box center [466, 392] width 51 height 16
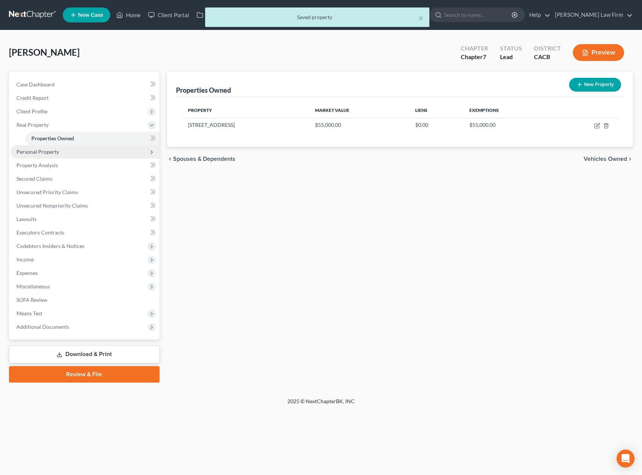
click at [54, 150] on span "Personal Property" at bounding box center [37, 151] width 43 height 6
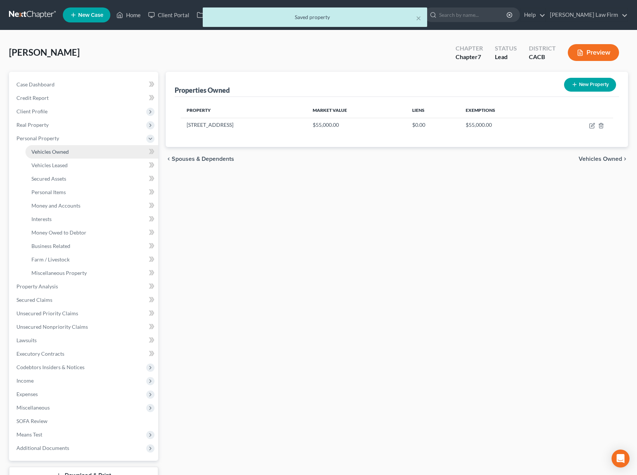
click at [58, 153] on span "Vehicles Owned" at bounding box center [49, 151] width 37 height 6
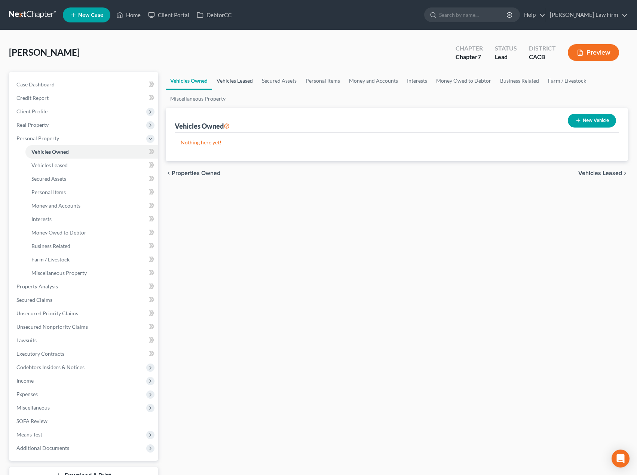
click at [232, 81] on link "Vehicles Leased" at bounding box center [234, 81] width 45 height 18
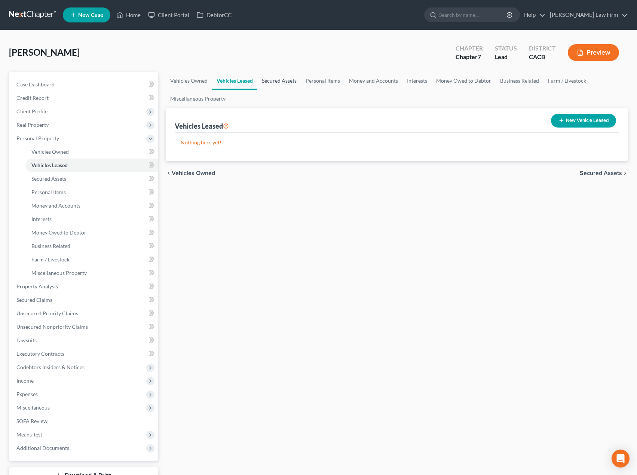
click at [276, 80] on link "Secured Assets" at bounding box center [279, 81] width 44 height 18
click at [320, 80] on link "Personal Items" at bounding box center [322, 81] width 43 height 18
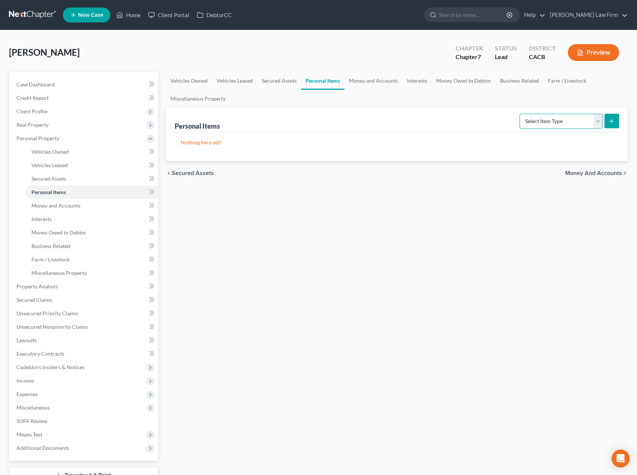
click at [575, 124] on select "Select Item Type Clothing Collectibles Of Value Electronics Firearms Household …" at bounding box center [560, 121] width 83 height 15
select select "clothing"
click at [520, 114] on select "Select Item Type Clothing Collectibles Of Value Electronics Firearms Household …" at bounding box center [560, 121] width 83 height 15
click at [589, 120] on icon "submit" at bounding box center [611, 121] width 6 height 6
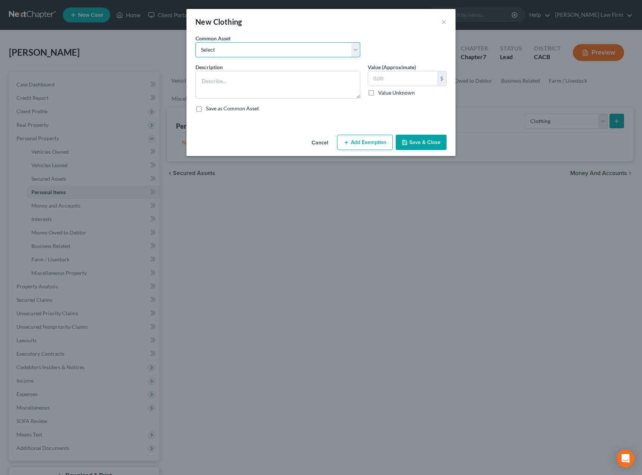
click at [291, 47] on select "Select Clothes, Shoes, 3 Purses, Belts, Hats, Sweaters and Jackets Clothes, Sho…" at bounding box center [278, 49] width 165 height 15
select select "2"
click at [196, 42] on select "Select Clothes, Shoes, 3 Purses, Belts, Hats, Sweaters and Jackets Clothes, Sho…" at bounding box center [278, 49] width 165 height 15
type textarea "Clothes, Shoes, Jackets, Sweaters"
type input "400.00"
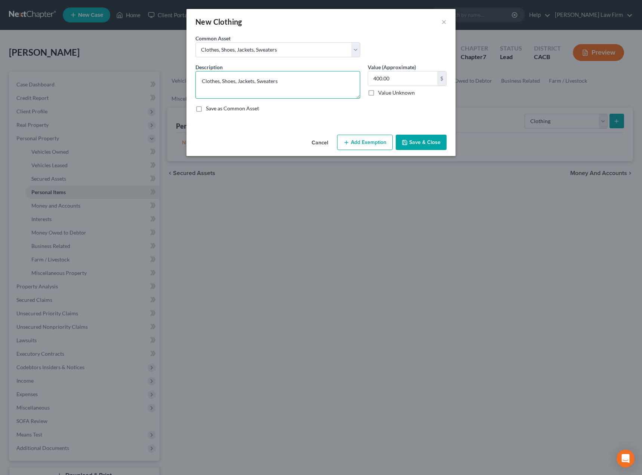
click at [286, 83] on textarea "Clothes, Shoes, Jackets, Sweaters" at bounding box center [278, 85] width 165 height 28
type textarea "Clothes, Shoes, Jackets, Sweaters, Accessories"
type input "200"
click at [350, 109] on div "Save as Common Asset" at bounding box center [321, 108] width 251 height 7
click at [420, 145] on button "Save & Close" at bounding box center [421, 143] width 51 height 16
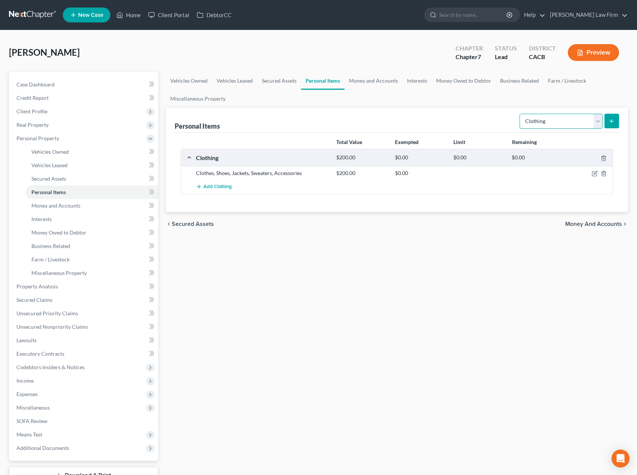
click at [557, 119] on select "Select Item Type Clothing Collectibles Of Value Electronics Firearms Household …" at bounding box center [560, 121] width 83 height 15
select select "electronics"
click at [520, 114] on select "Select Item Type Clothing Collectibles Of Value Electronics Firearms Household …" at bounding box center [560, 121] width 83 height 15
click at [589, 123] on button "submit" at bounding box center [611, 121] width 15 height 15
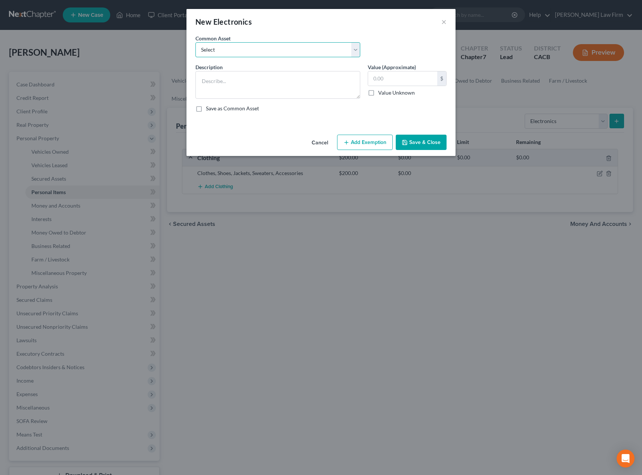
click at [268, 50] on select "Select TV, Cell Phone TV, 2 Cellphones 3 TV's Cellphone TV, 4 Cellphones" at bounding box center [278, 49] width 165 height 15
click at [261, 140] on div "Cancel Add Exemption Save & Close" at bounding box center [321, 144] width 269 height 25
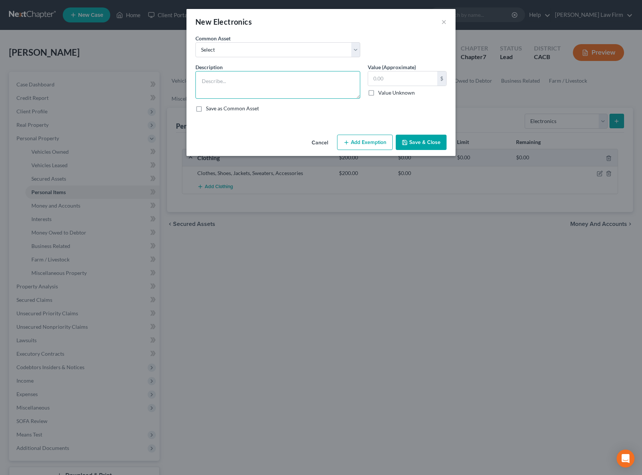
click at [251, 77] on textarea at bounding box center [278, 85] width 165 height 28
type textarea "TV, computer, sound system"
type input "200"
click at [383, 142] on button "Add Exemption" at bounding box center [365, 143] width 56 height 16
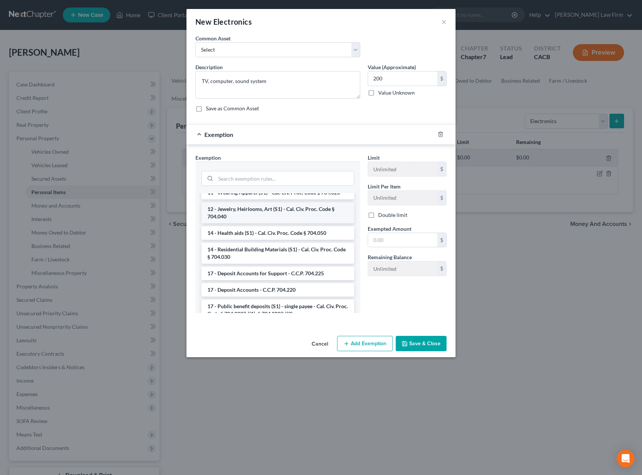
scroll to position [112, 0]
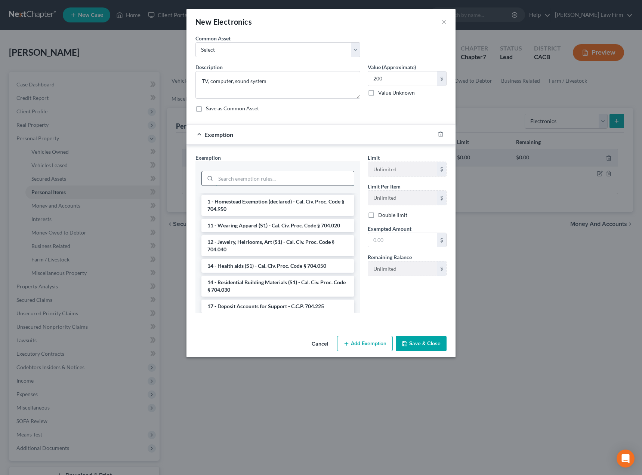
click at [266, 178] on input "search" at bounding box center [285, 178] width 138 height 14
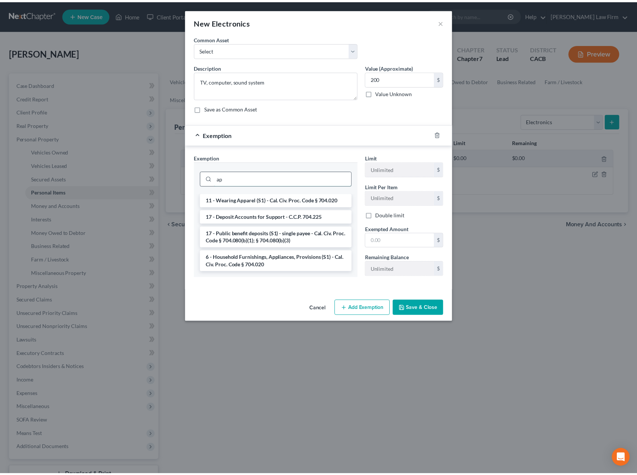
scroll to position [0, 0]
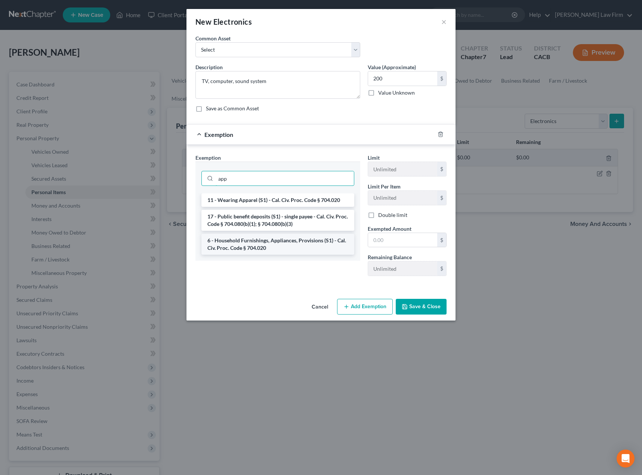
type input "app"
click at [266, 248] on li "6 - Household Furnishings, Appliances, Provisions (S1) - Cal. Civ. Proc. Code §…" at bounding box center [278, 244] width 153 height 21
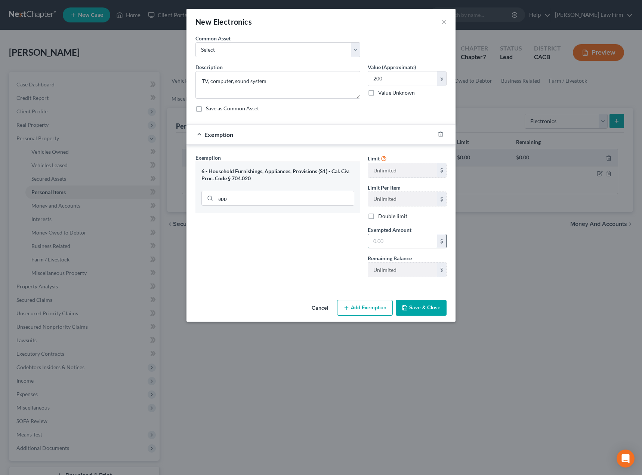
click at [378, 241] on input "text" at bounding box center [402, 241] width 69 height 14
type input "200"
click at [426, 311] on button "Save & Close" at bounding box center [421, 308] width 51 height 16
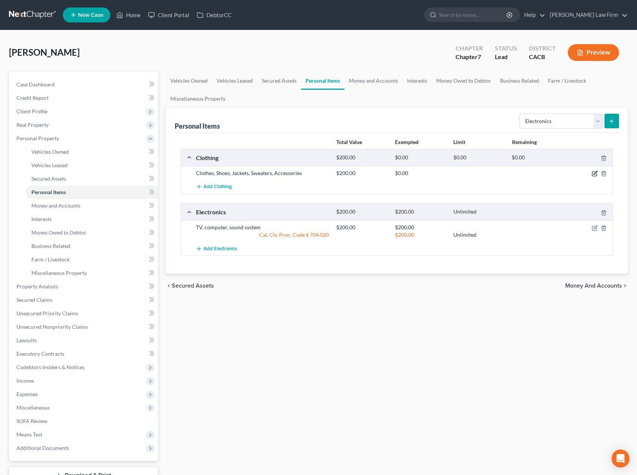
click at [589, 175] on icon "button" at bounding box center [594, 173] width 6 height 6
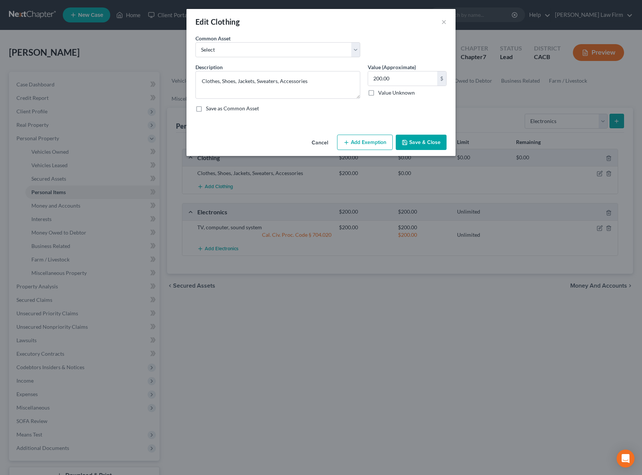
click at [385, 146] on button "Add Exemption" at bounding box center [365, 143] width 56 height 16
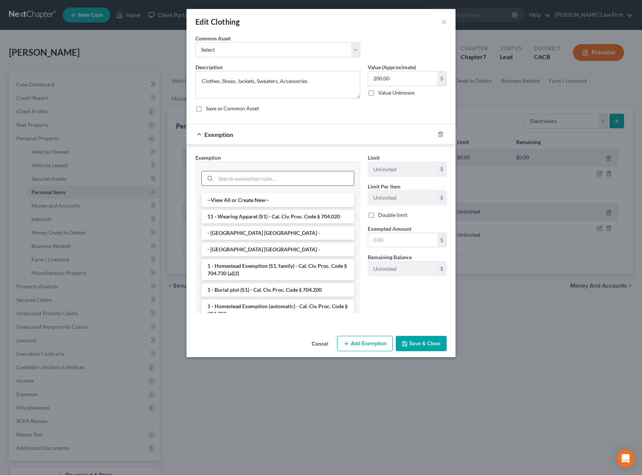
click at [308, 183] on input "search" at bounding box center [285, 178] width 138 height 14
click at [313, 215] on li "11 - Wearing Apparel (S1) - Cal. Civ. Proc. Code § 704.020" at bounding box center [278, 216] width 153 height 13
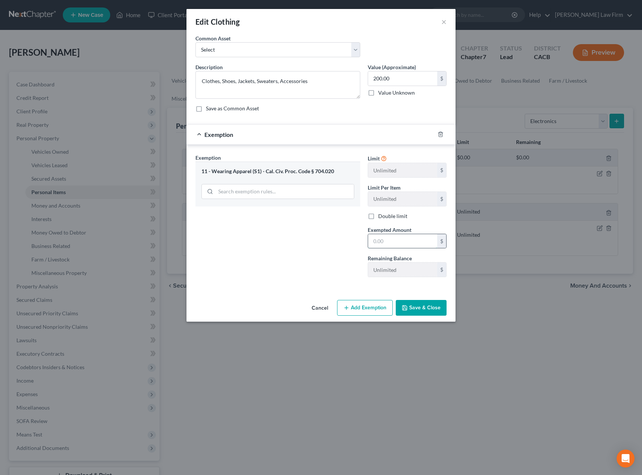
click at [388, 236] on input "text" at bounding box center [402, 241] width 69 height 14
type input "200"
click at [412, 309] on button "Save & Close" at bounding box center [421, 308] width 51 height 16
